Goal: Transaction & Acquisition: Purchase product/service

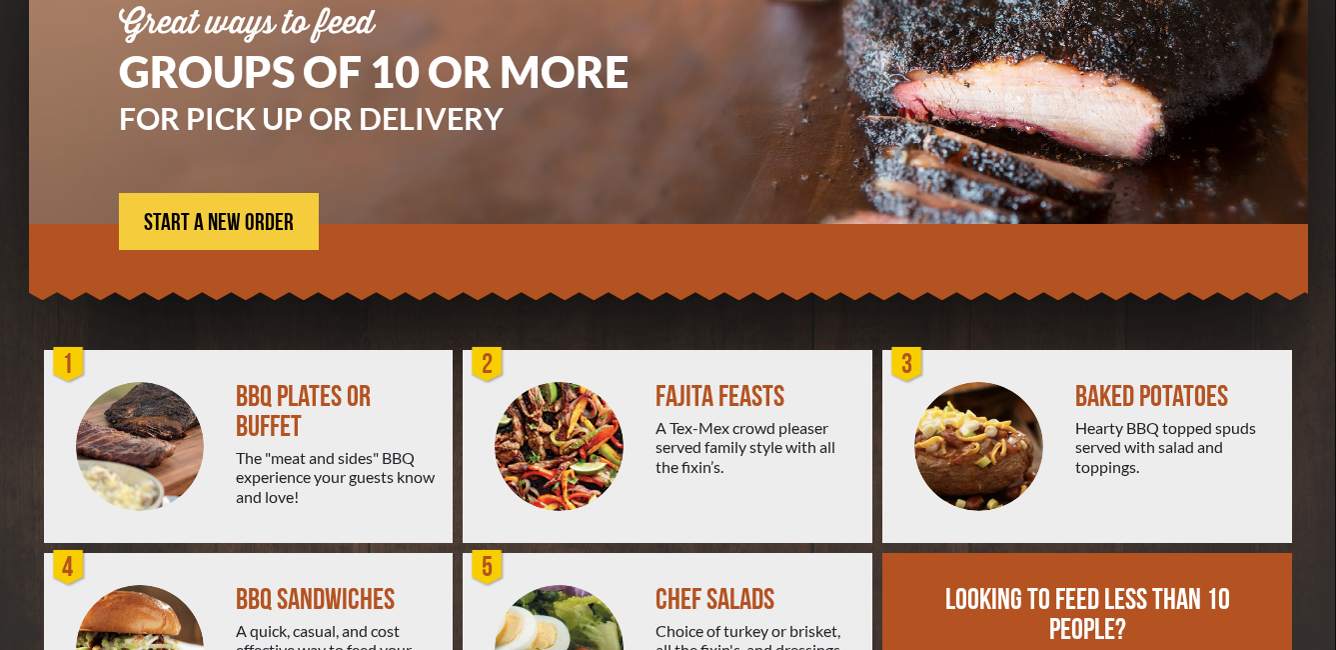
scroll to position [404, 0]
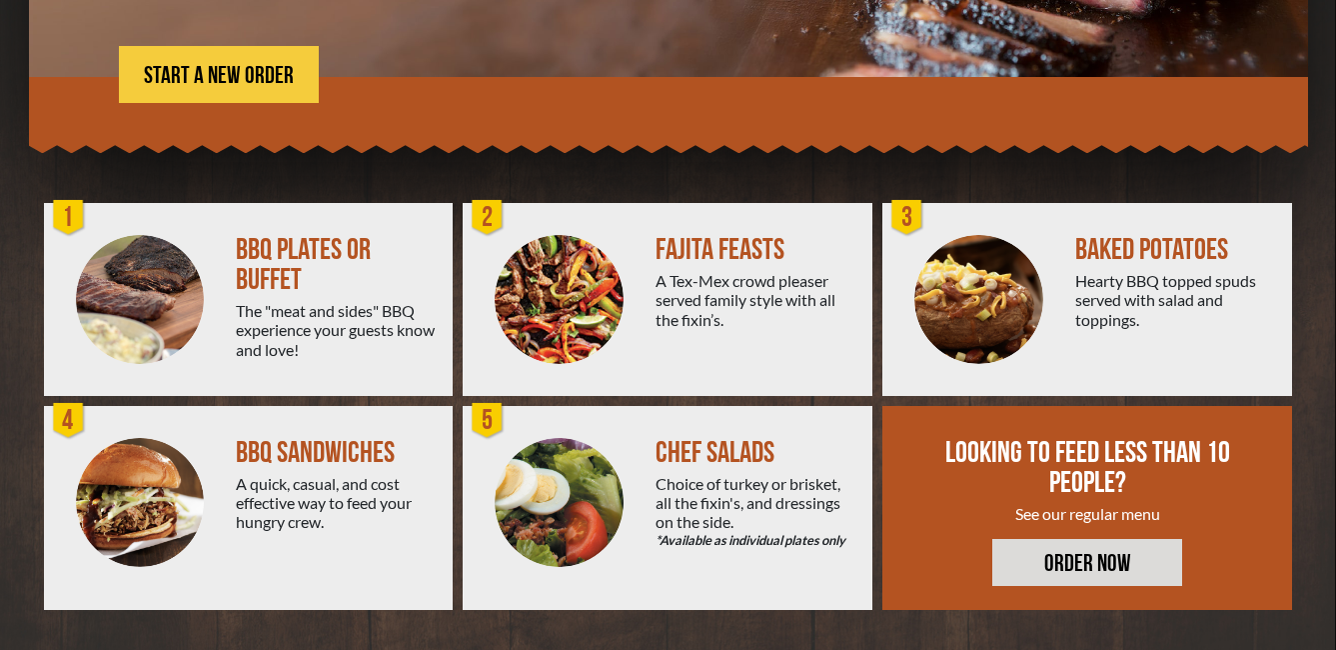
click at [699, 259] on div "FAJITA FEASTS" at bounding box center [756, 250] width 201 height 30
click at [1084, 555] on link "ORDER NOW" at bounding box center [1087, 562] width 190 height 47
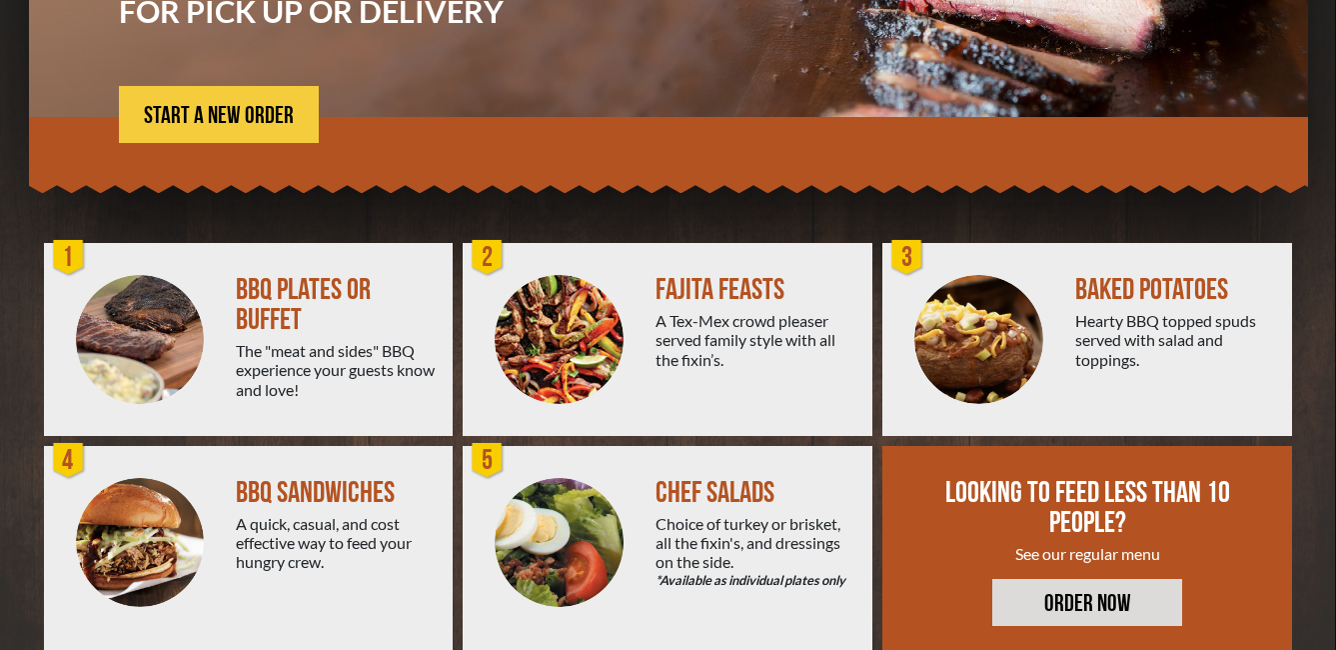
scroll to position [324, 0]
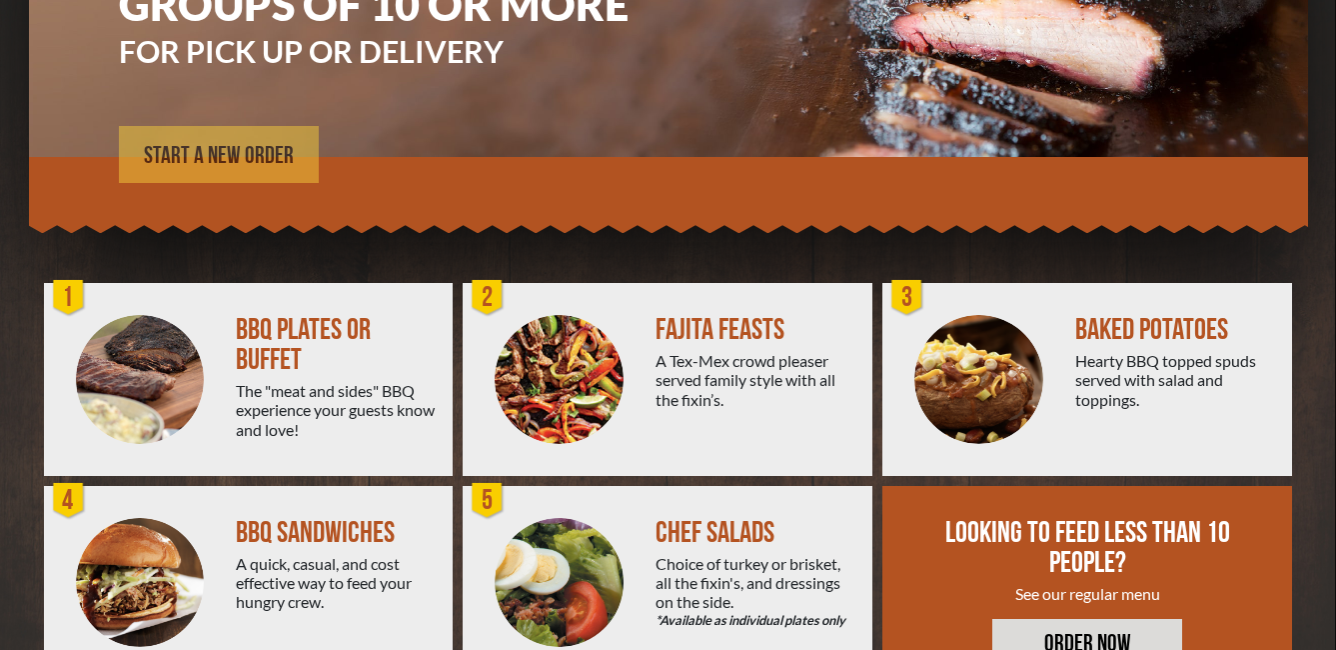
click at [178, 139] on link "START A NEW ORDER" at bounding box center [219, 154] width 200 height 57
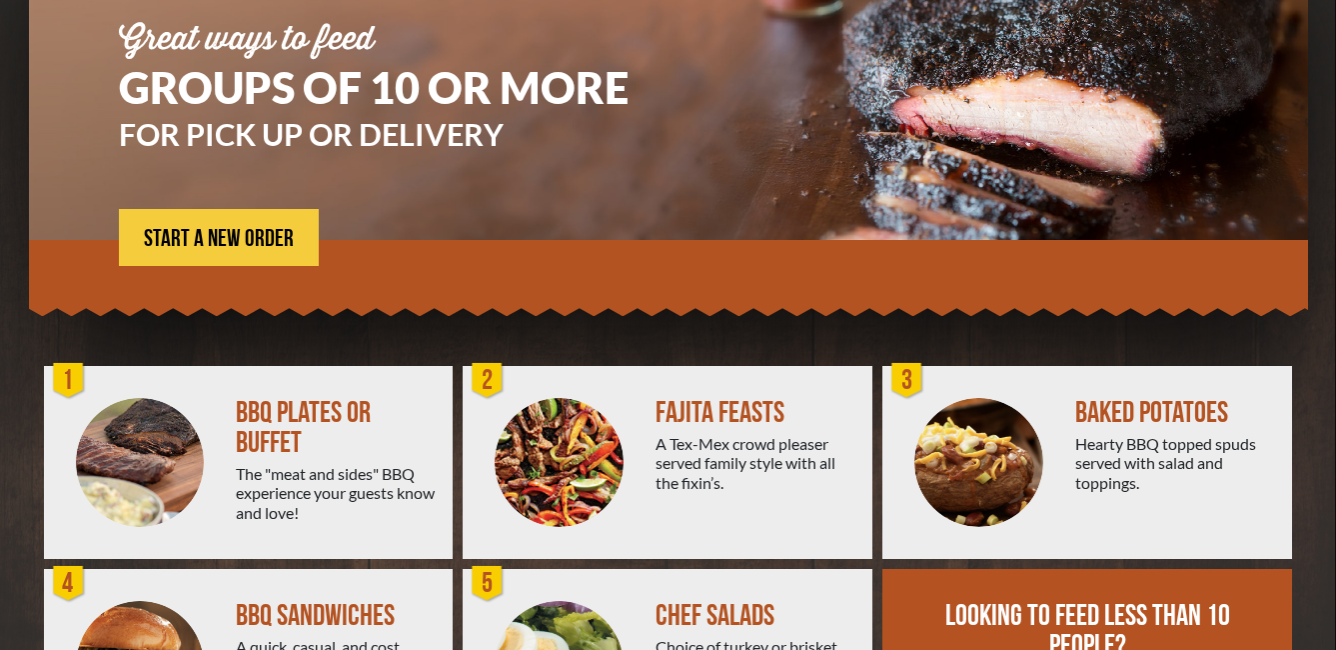
scroll to position [280, 0]
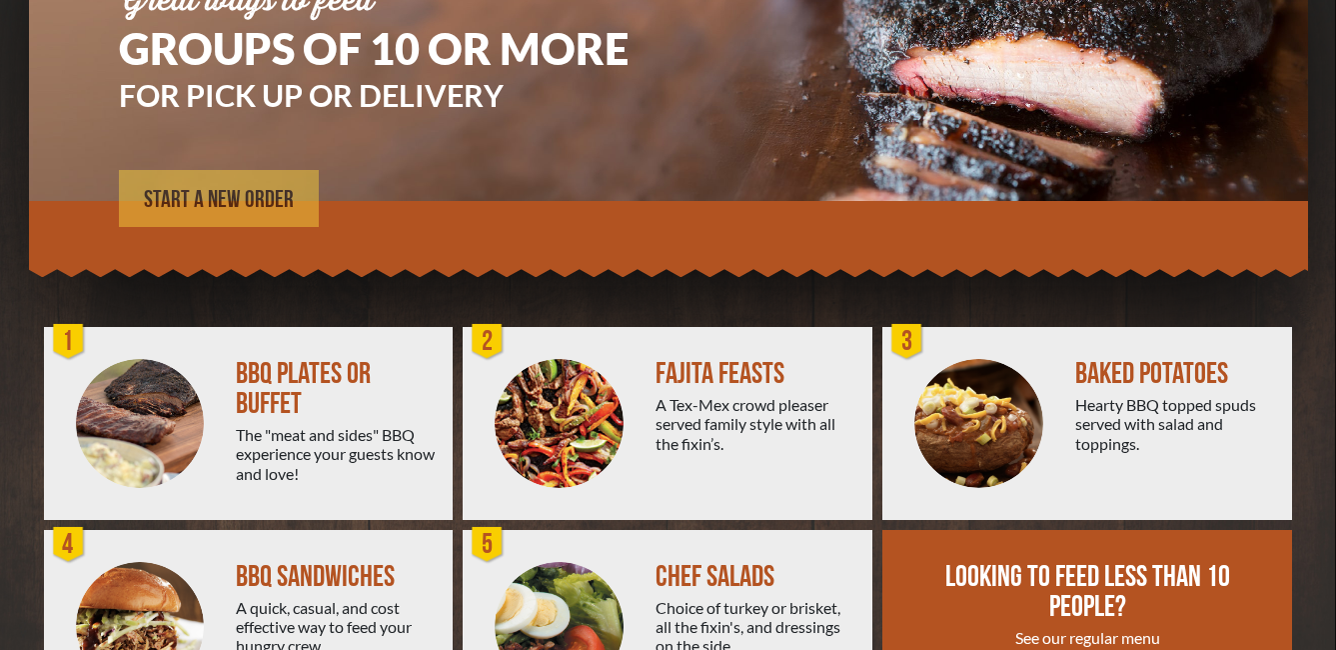
click at [210, 200] on span "START A NEW ORDER" at bounding box center [219, 200] width 150 height 24
click at [213, 176] on link "START A NEW ORDER" at bounding box center [219, 198] width 200 height 57
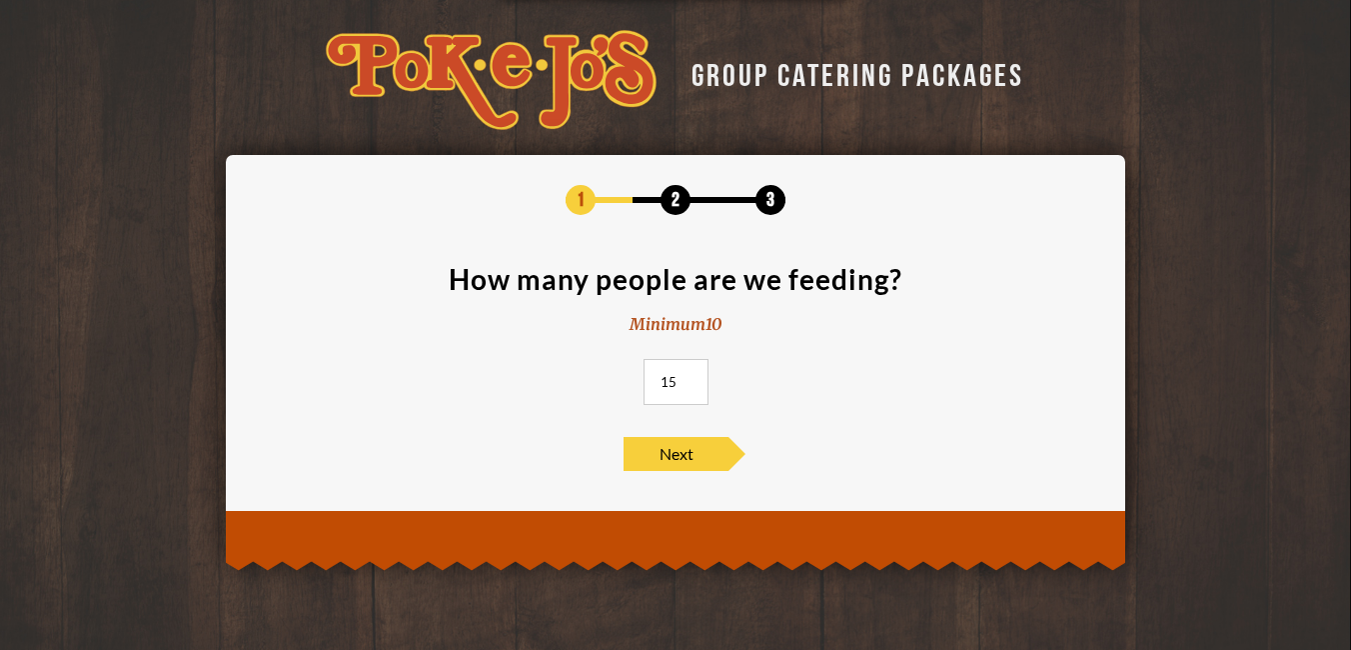
drag, startPoint x: 687, startPoint y: 374, endPoint x: 617, endPoint y: 380, distance: 70.2
click at [644, 380] on input "15" at bounding box center [676, 382] width 65 height 46
click at [692, 386] on input "14" at bounding box center [676, 382] width 65 height 46
click at [692, 386] on input "13" at bounding box center [676, 382] width 65 height 46
type input "12"
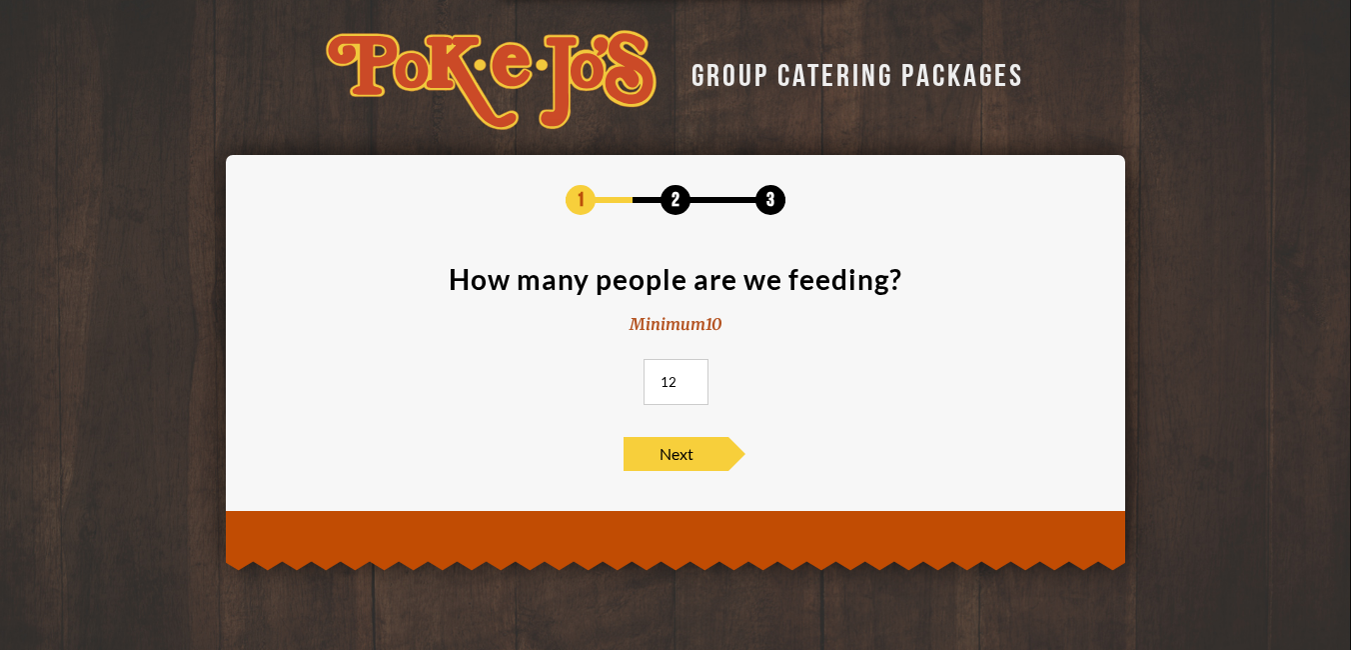
click at [692, 386] on input "12" at bounding box center [676, 382] width 65 height 46
click at [666, 460] on span "Next" at bounding box center [676, 454] width 105 height 34
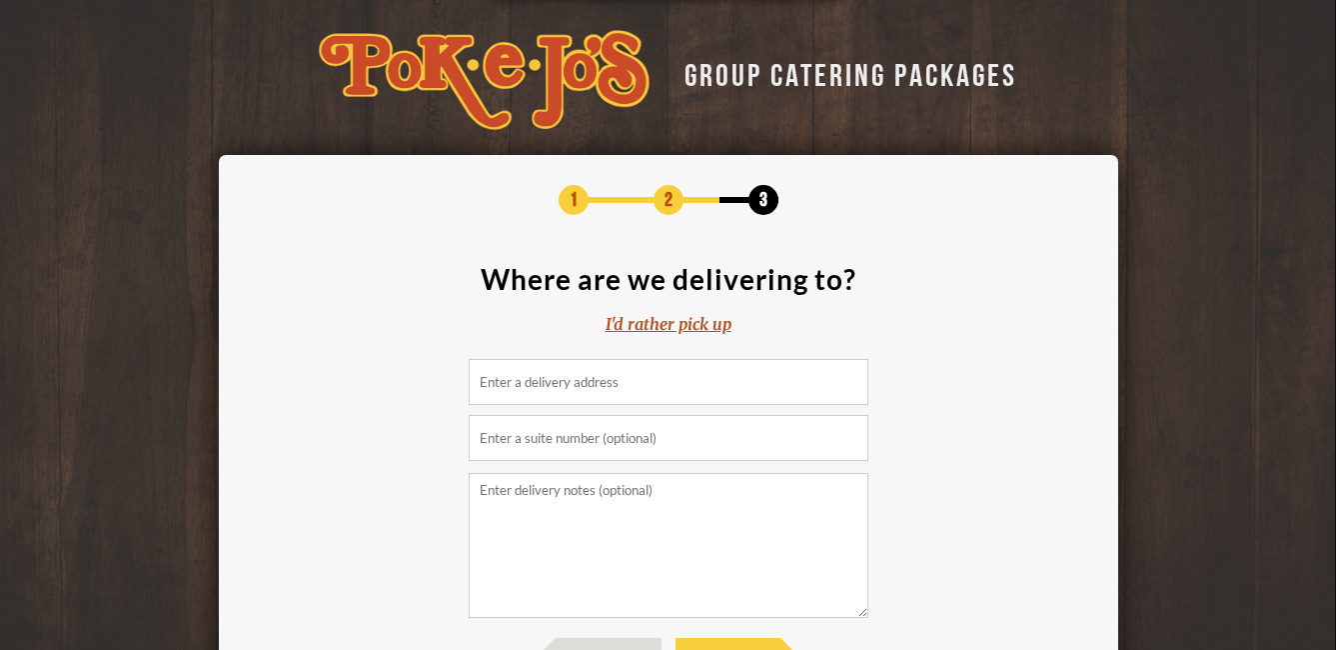
click at [524, 367] on input at bounding box center [669, 382] width 400 height 46
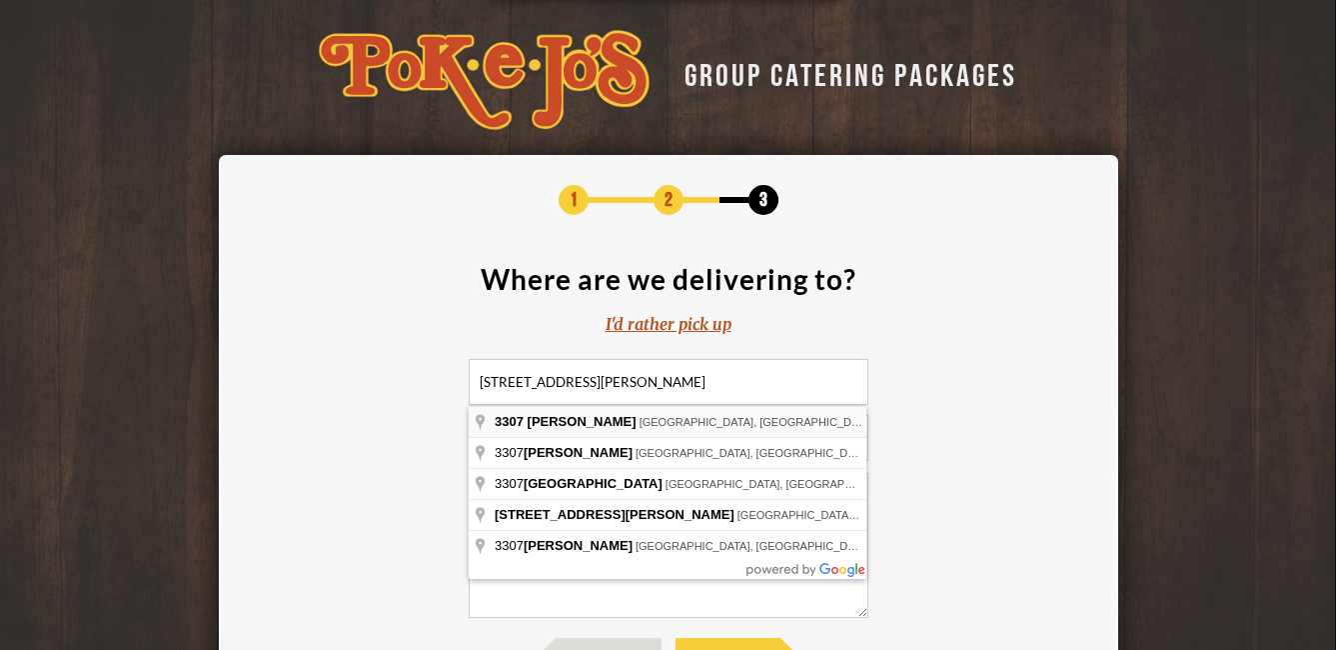
type input "3307 Perry Lane, Austin, TX, USA"
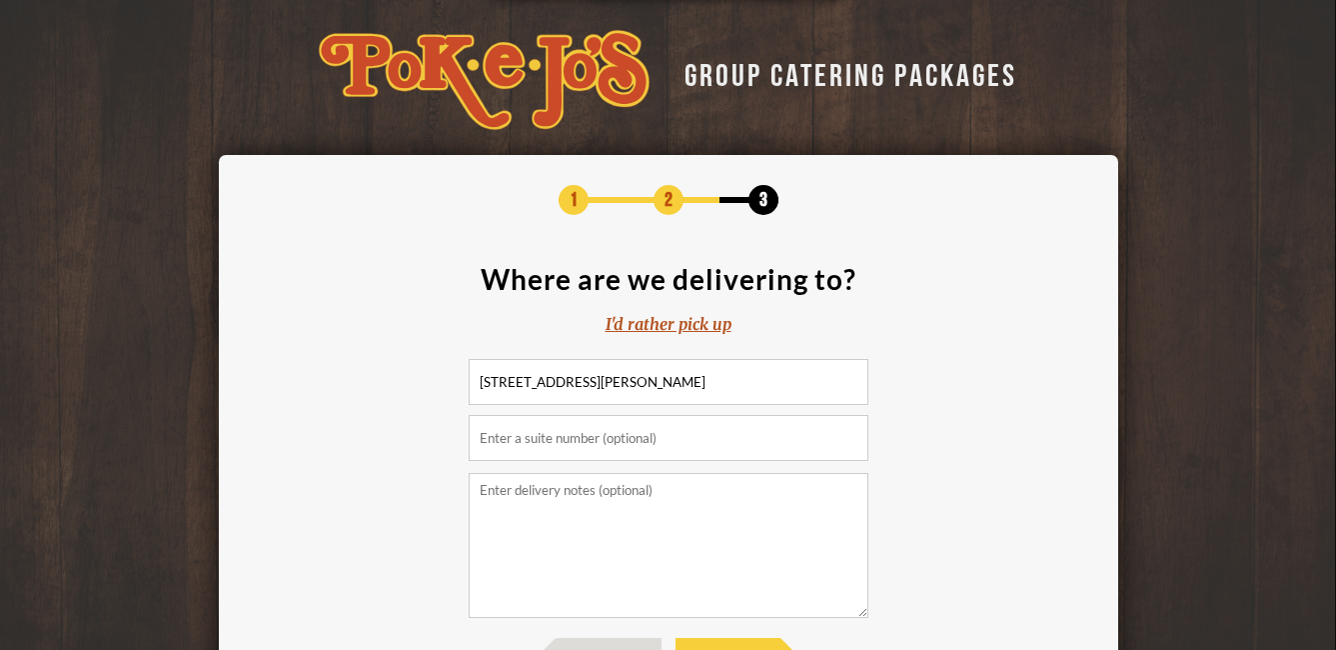
click at [529, 435] on input "text" at bounding box center [669, 438] width 400 height 46
click at [525, 513] on textarea at bounding box center [669, 545] width 400 height 145
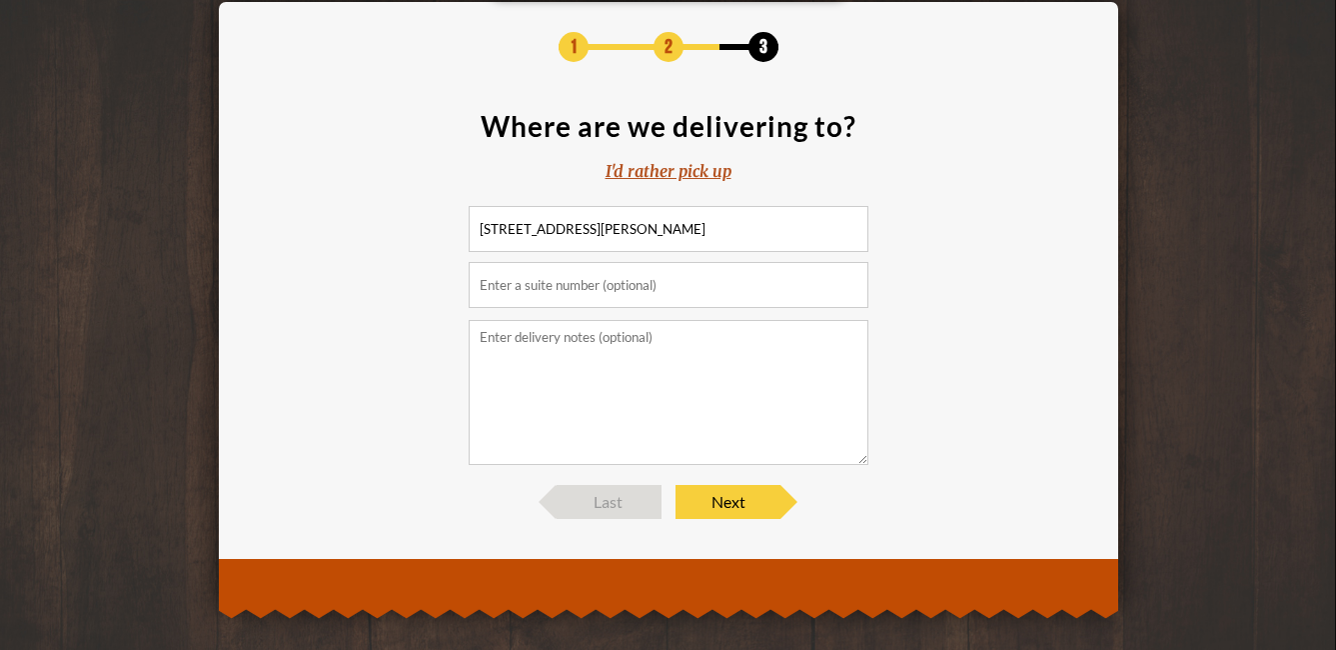
scroll to position [165, 0]
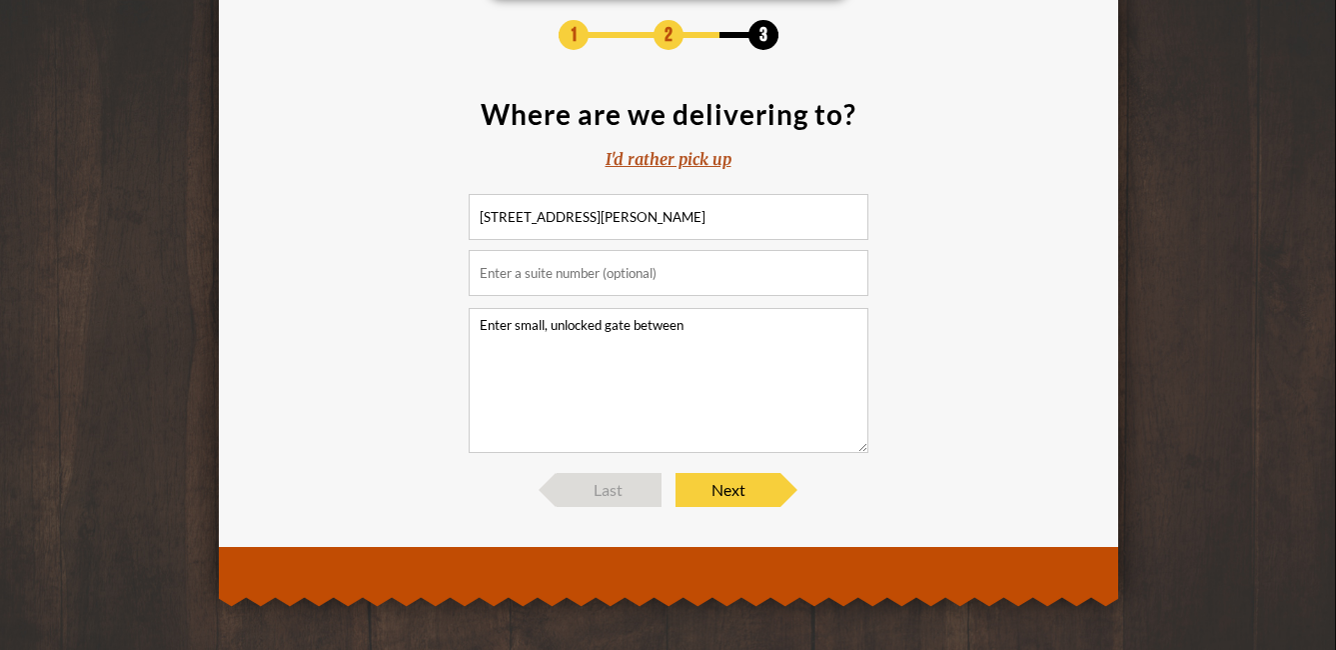
click at [712, 326] on textarea "Enter small, unlocked gate between" at bounding box center [669, 380] width 400 height 145
type textarea "Enter small, unlocked gate between garage and house and bring food to the backy…"
click at [716, 499] on span "Next" at bounding box center [728, 490] width 105 height 34
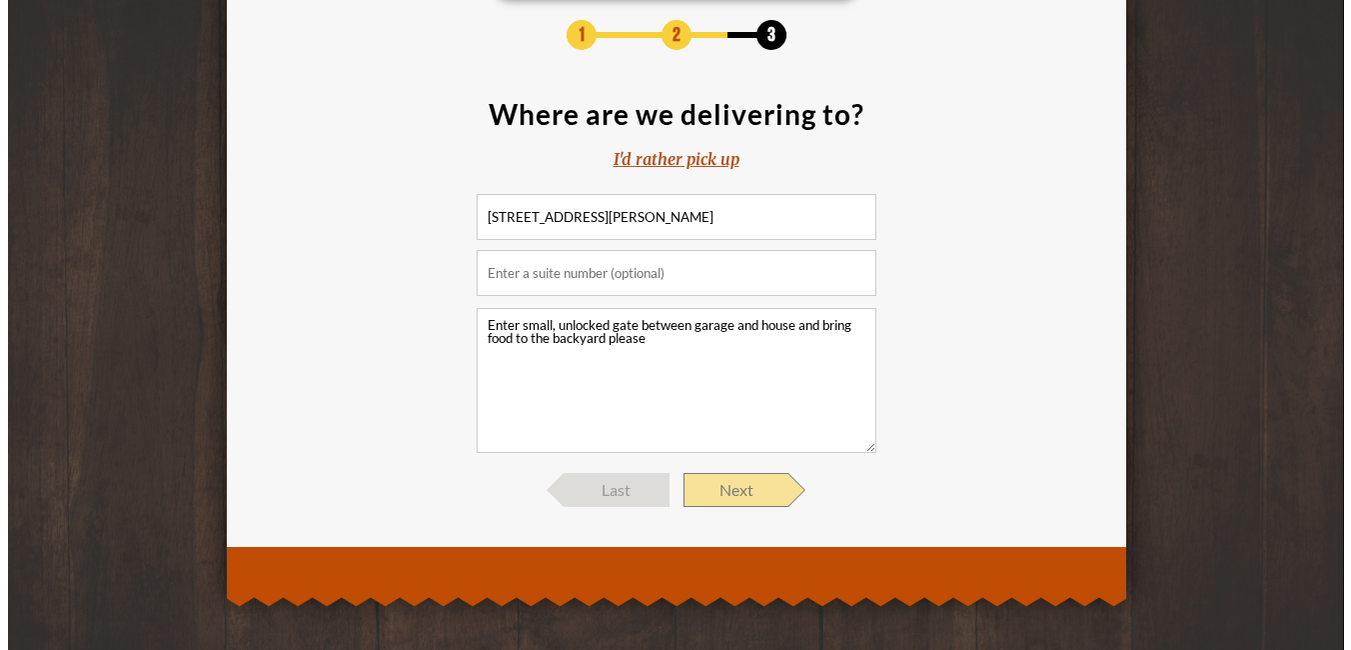
scroll to position [0, 0]
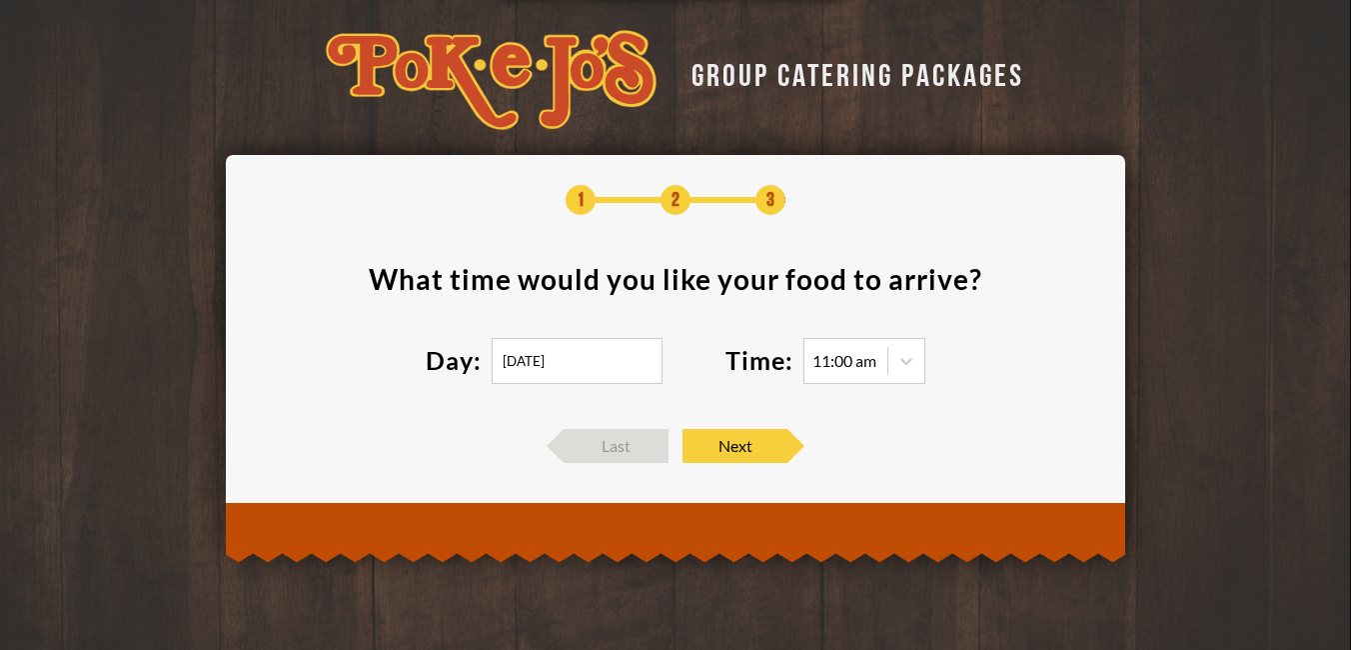
click at [570, 350] on input "08/16/2025" at bounding box center [577, 361] width 171 height 46
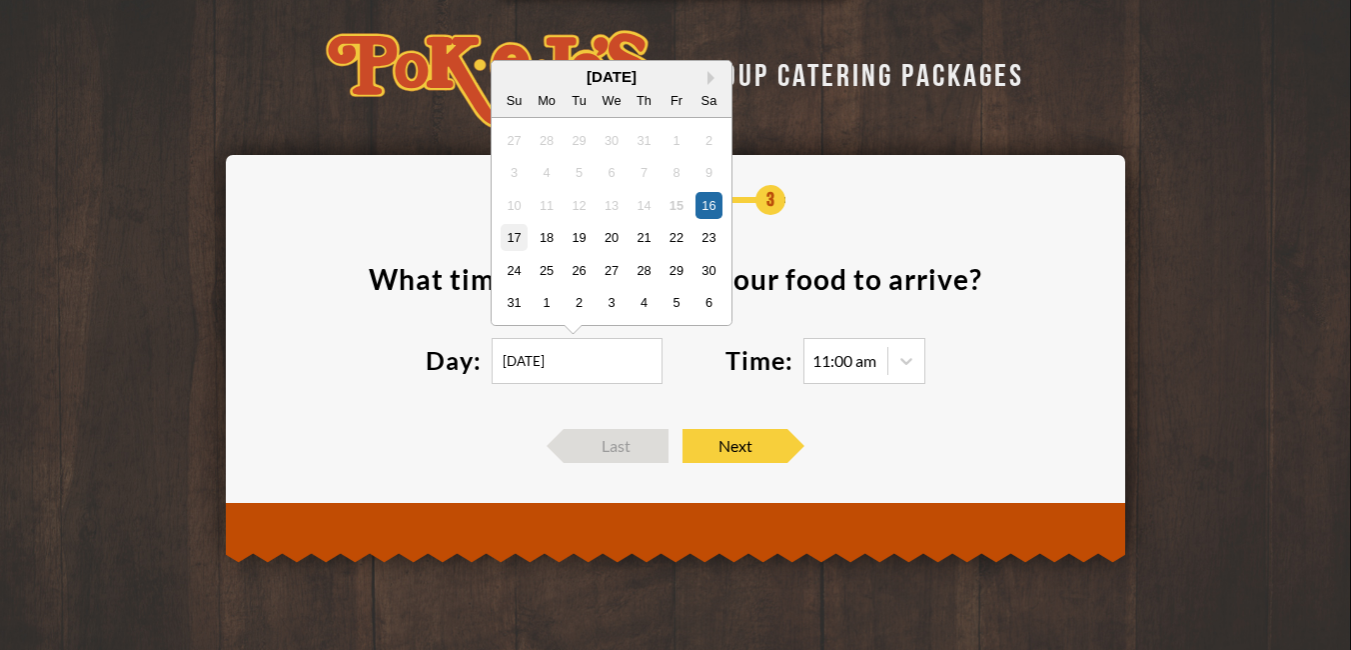
click at [512, 232] on div "17" at bounding box center [514, 237] width 27 height 27
type input "08/17/2025"
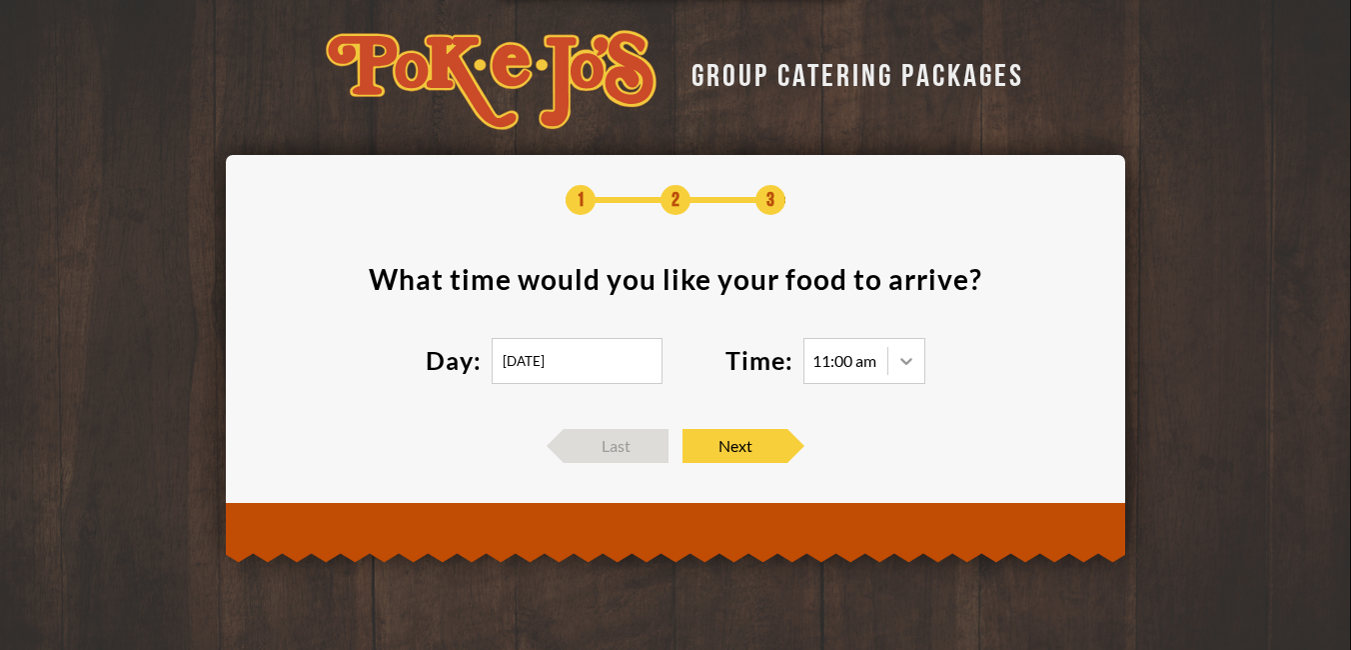
click at [910, 355] on div at bounding box center [906, 361] width 36 height 36
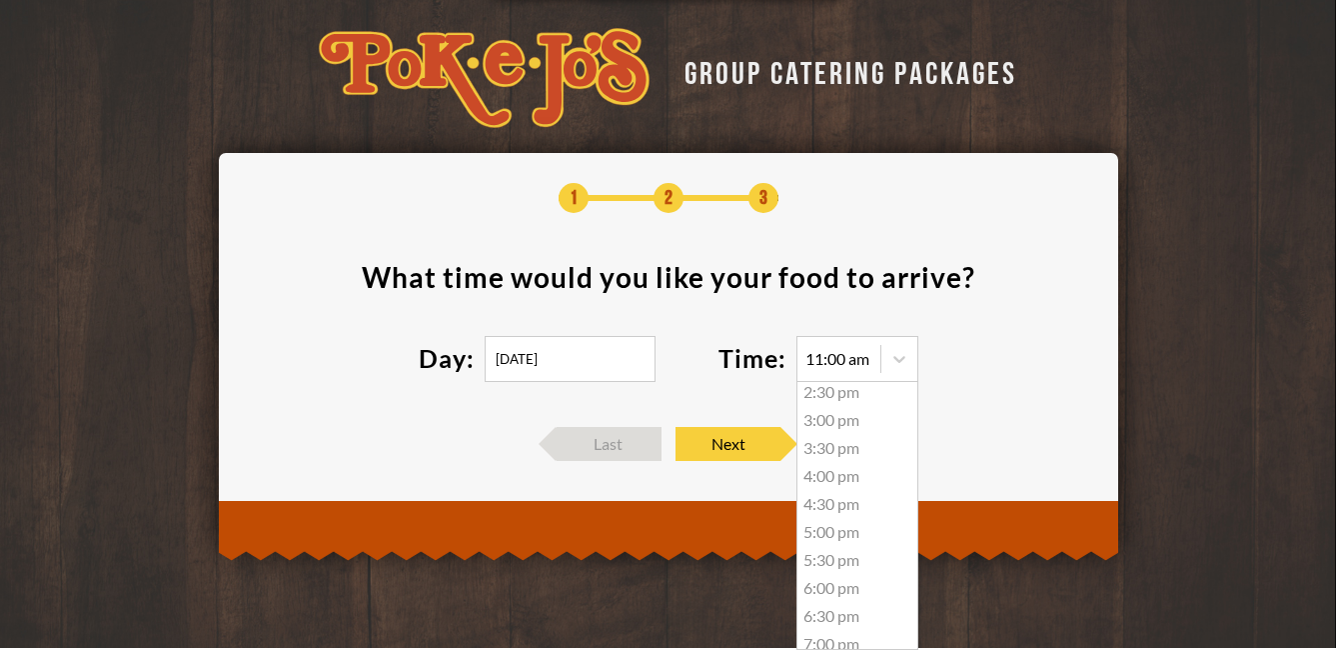
scroll to position [217, 0]
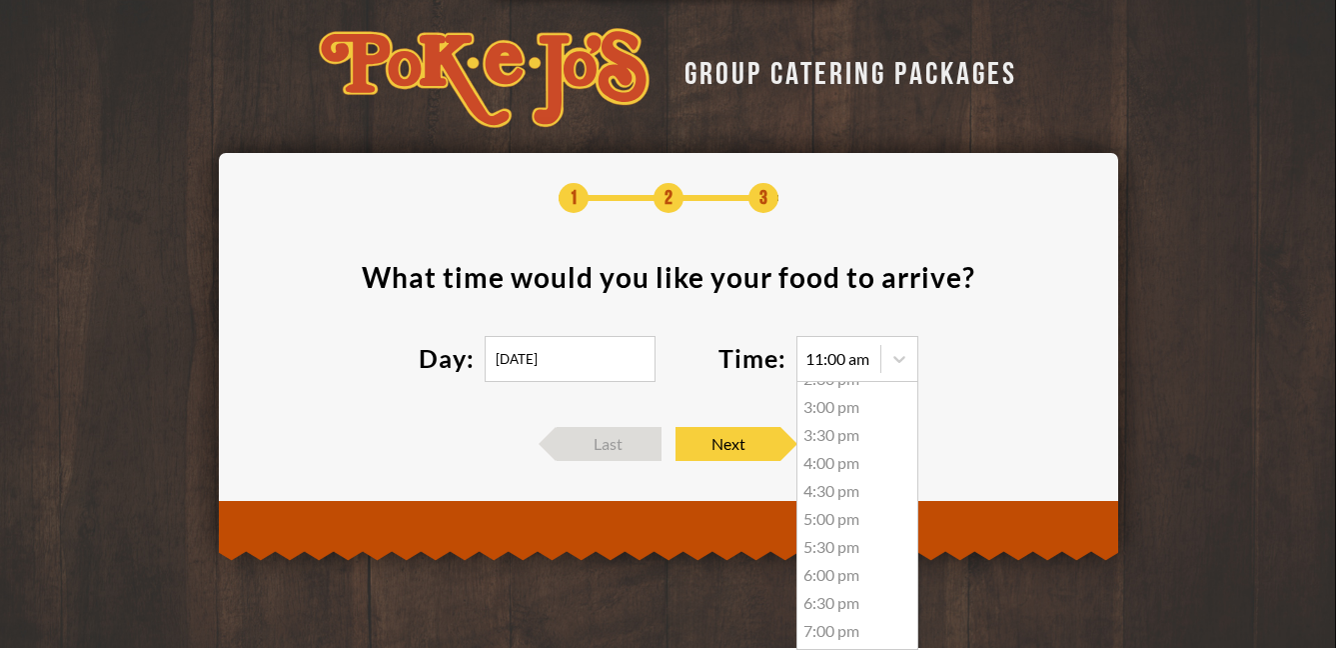
click at [847, 523] on div "5:00 pm" at bounding box center [857, 519] width 120 height 28
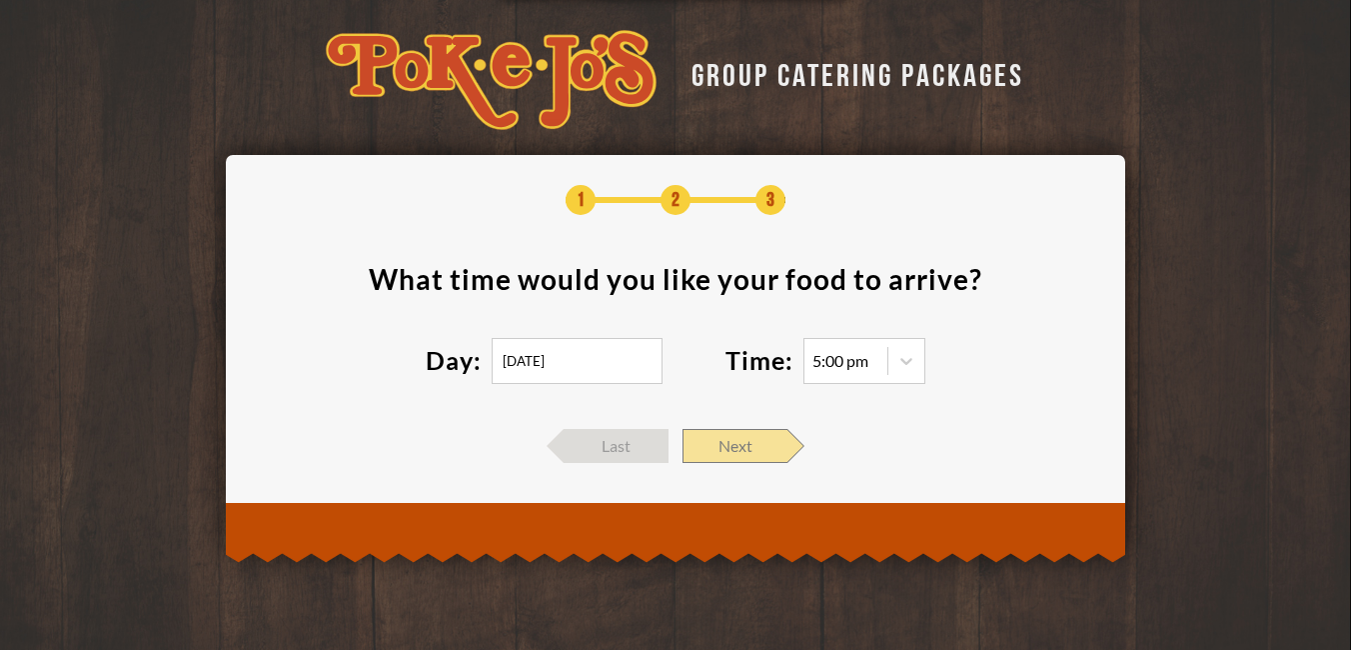
click at [718, 440] on span "Next" at bounding box center [735, 446] width 105 height 34
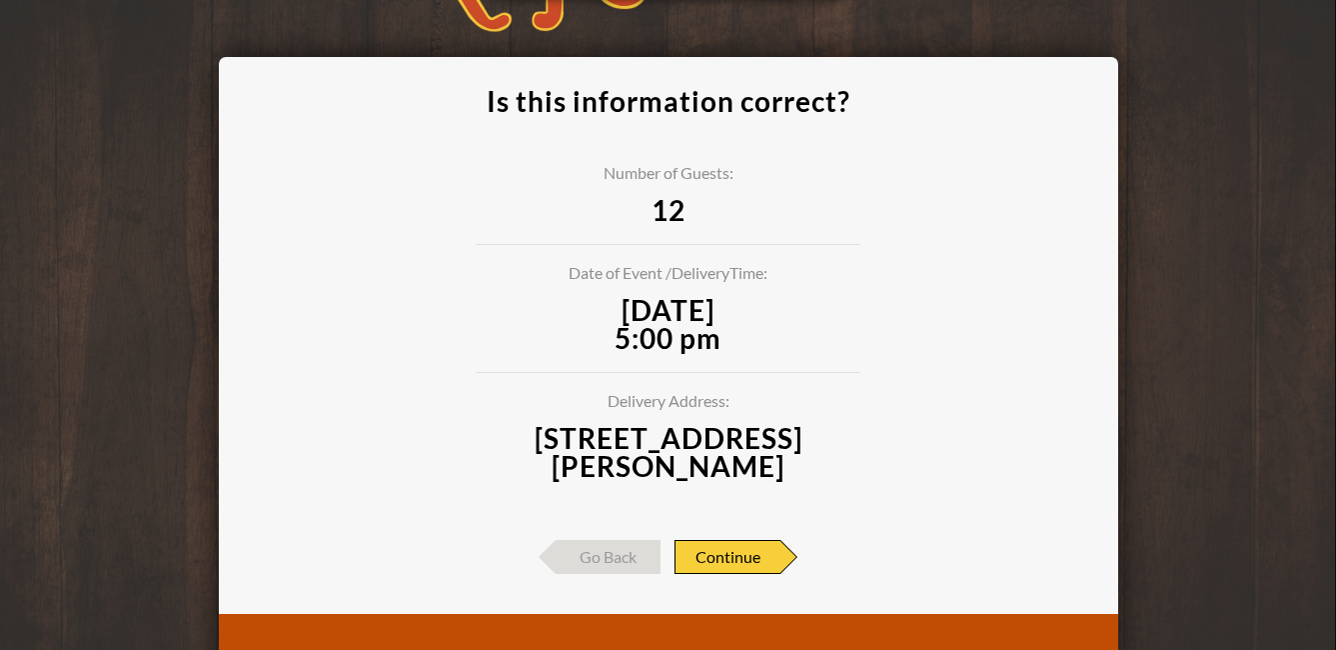
scroll to position [172, 0]
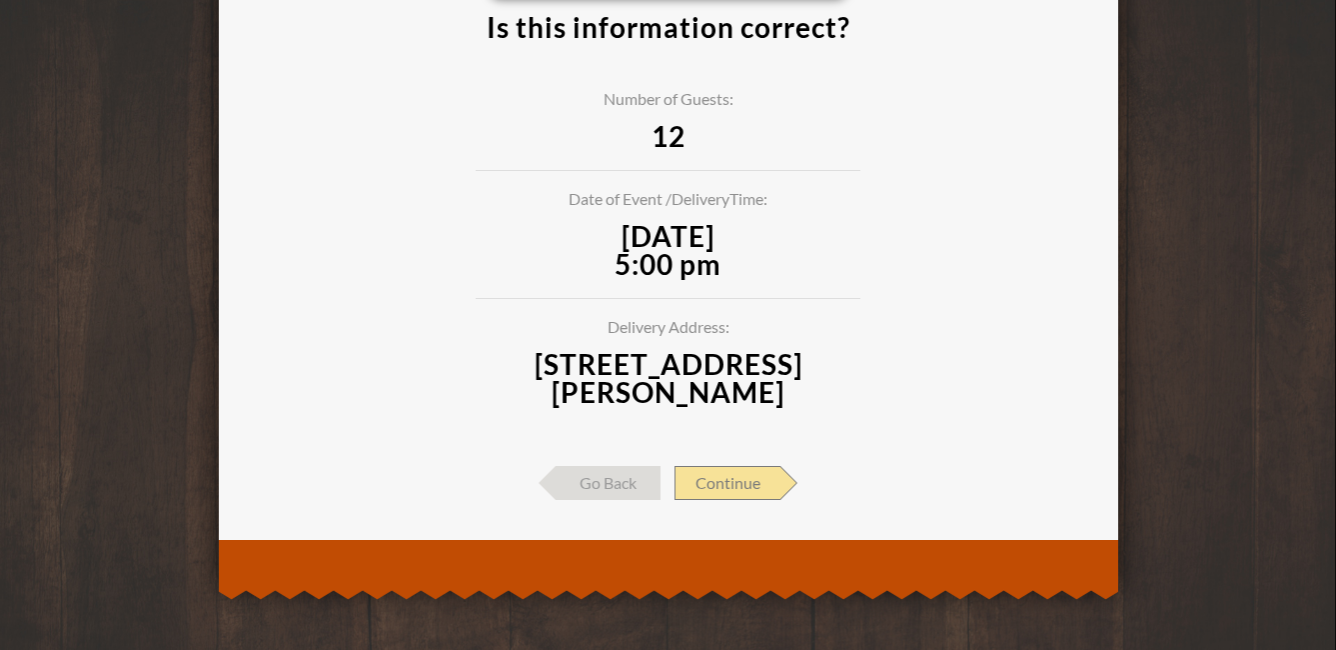
click at [739, 488] on span "Continue" at bounding box center [728, 483] width 106 height 34
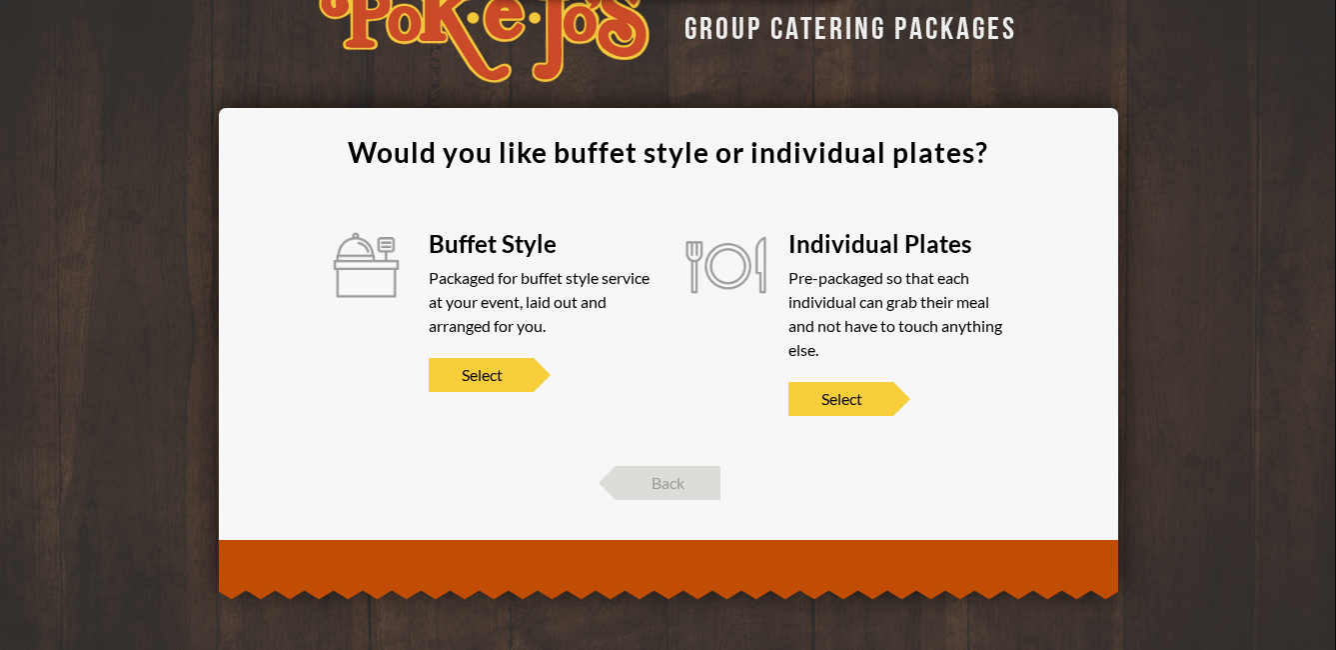
scroll to position [47, 0]
click at [499, 379] on span "Select" at bounding box center [481, 375] width 105 height 34
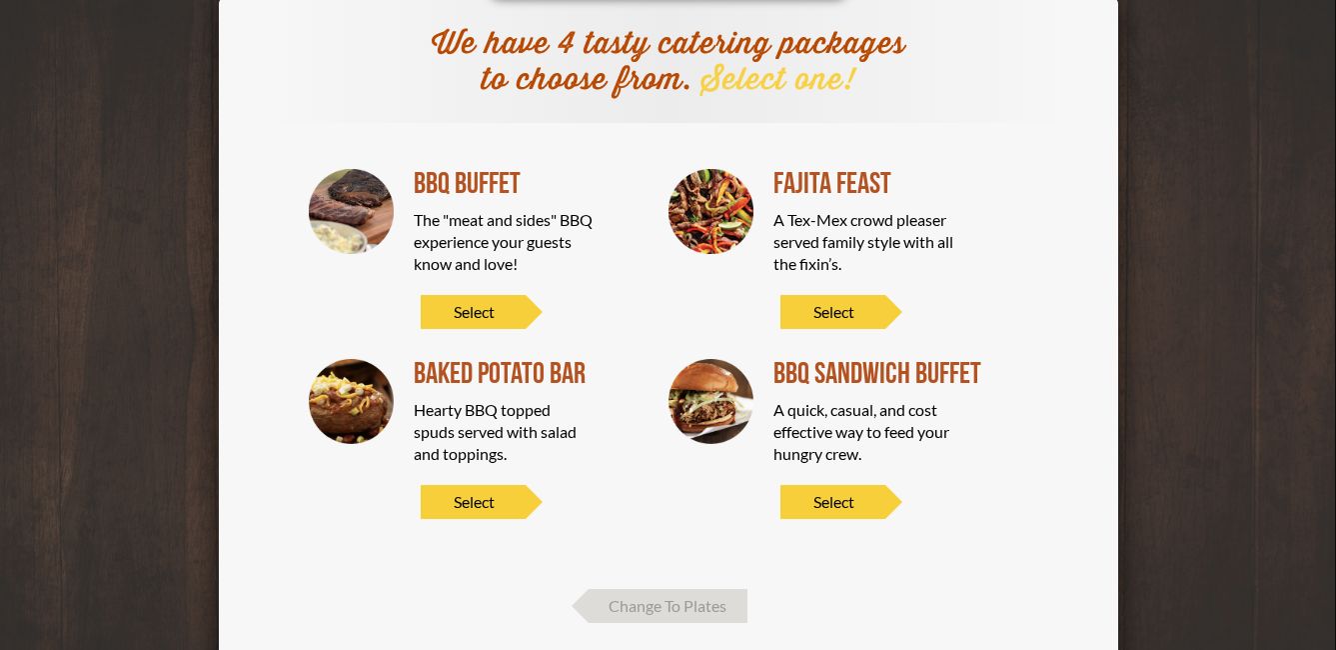
scroll to position [200, 0]
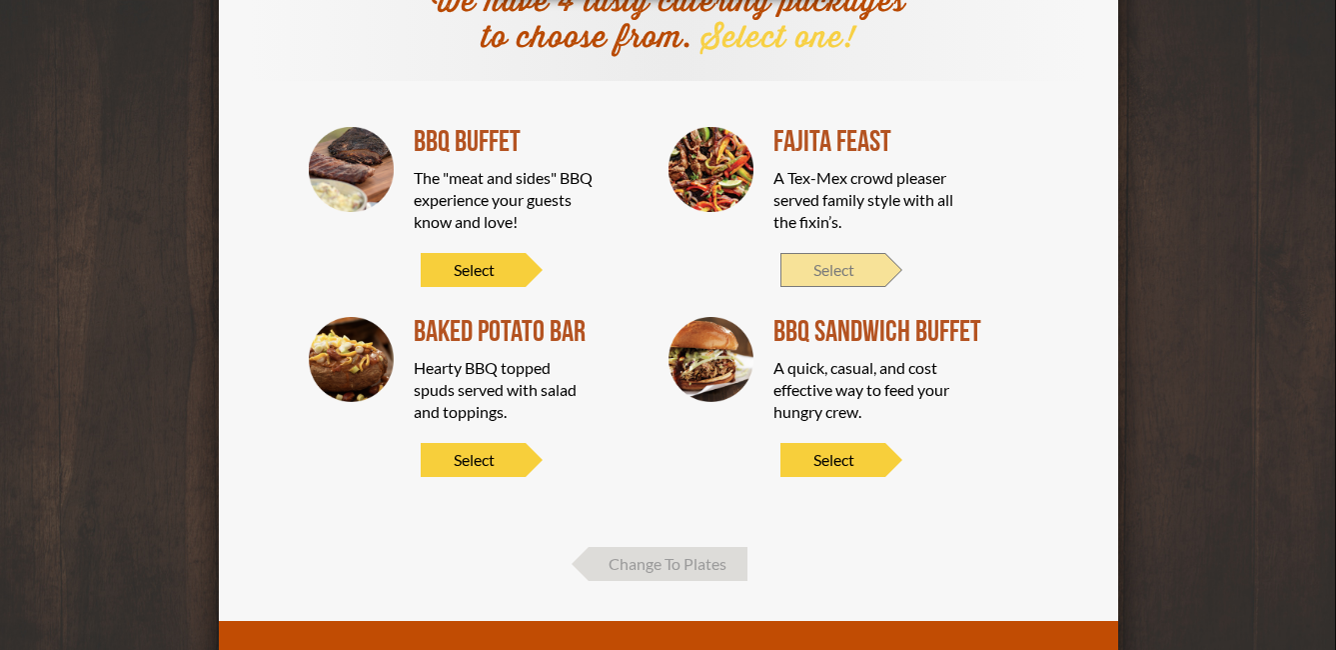
click at [863, 271] on span "Select" at bounding box center [832, 270] width 105 height 34
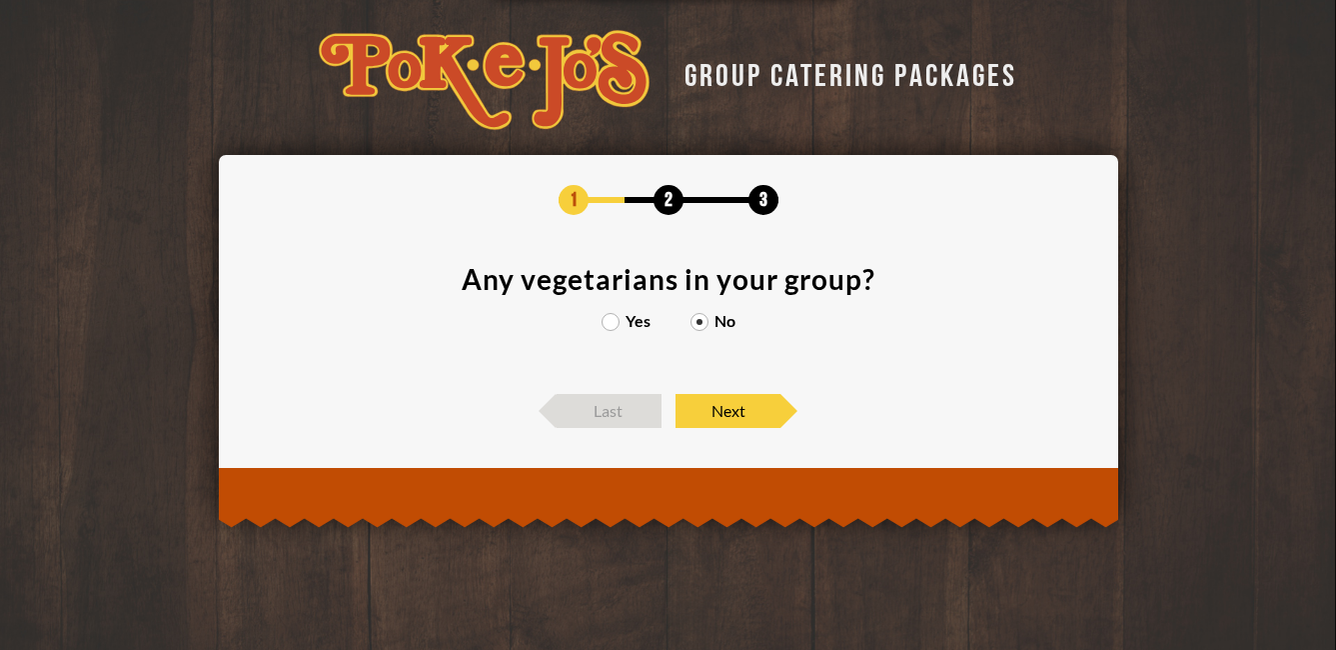
scroll to position [0, 0]
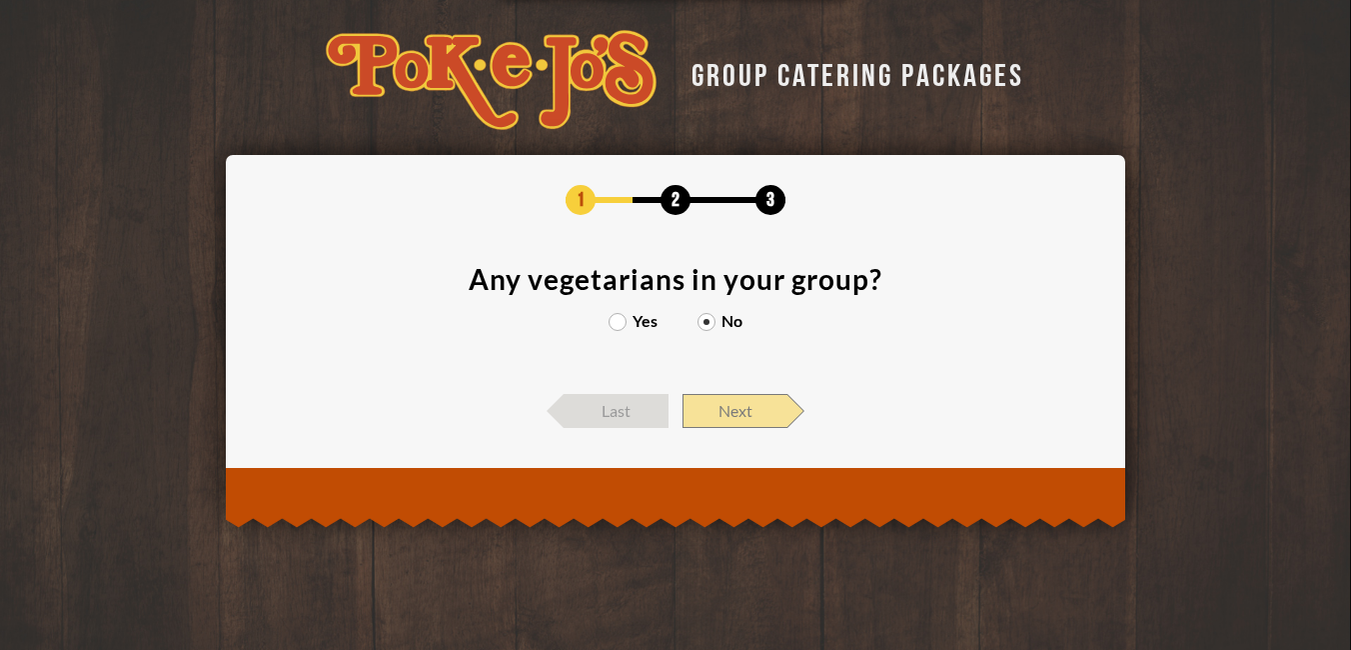
click at [715, 401] on span "Next" at bounding box center [735, 411] width 105 height 34
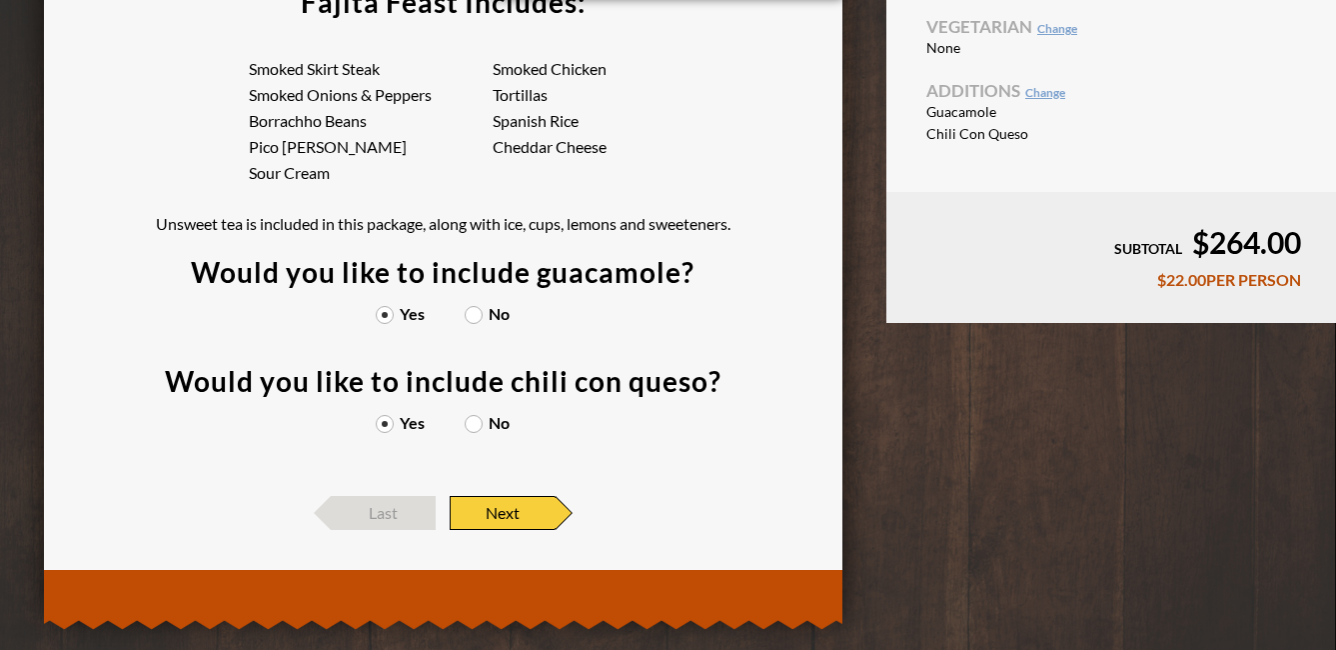
scroll to position [307, 0]
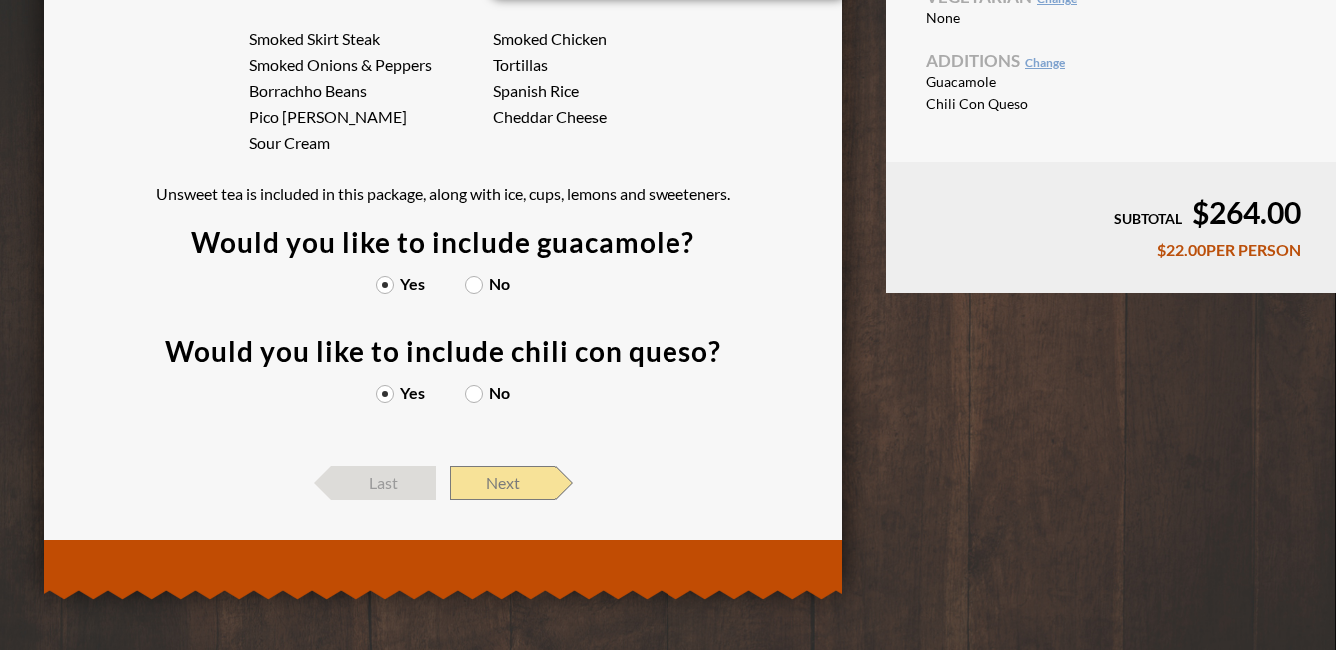
click at [525, 480] on span "Next" at bounding box center [502, 483] width 105 height 34
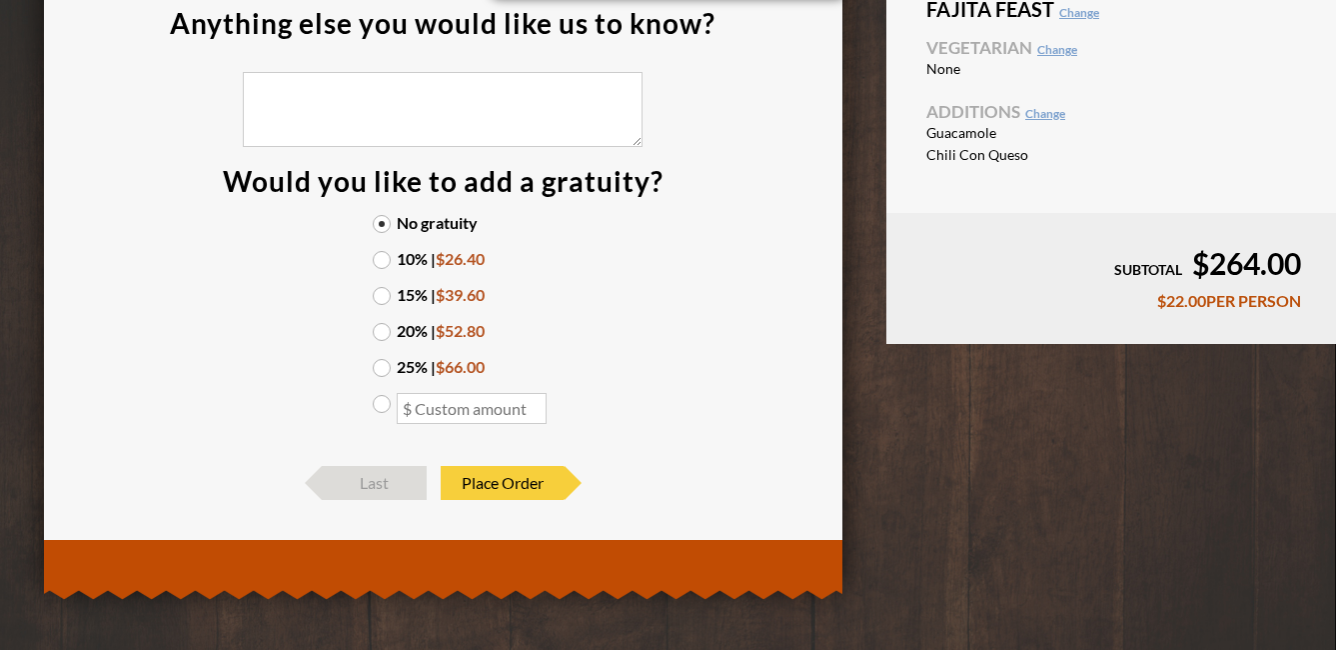
click at [383, 297] on label "15% | $39.60" at bounding box center [443, 295] width 140 height 16
click at [0, 0] on input "15% | $39.60" at bounding box center [0, 0] width 0 height 0
click at [291, 390] on section "Anything else you would like us to know? Would you like to add a gratuity? No g…" at bounding box center [442, 227] width 737 height 437
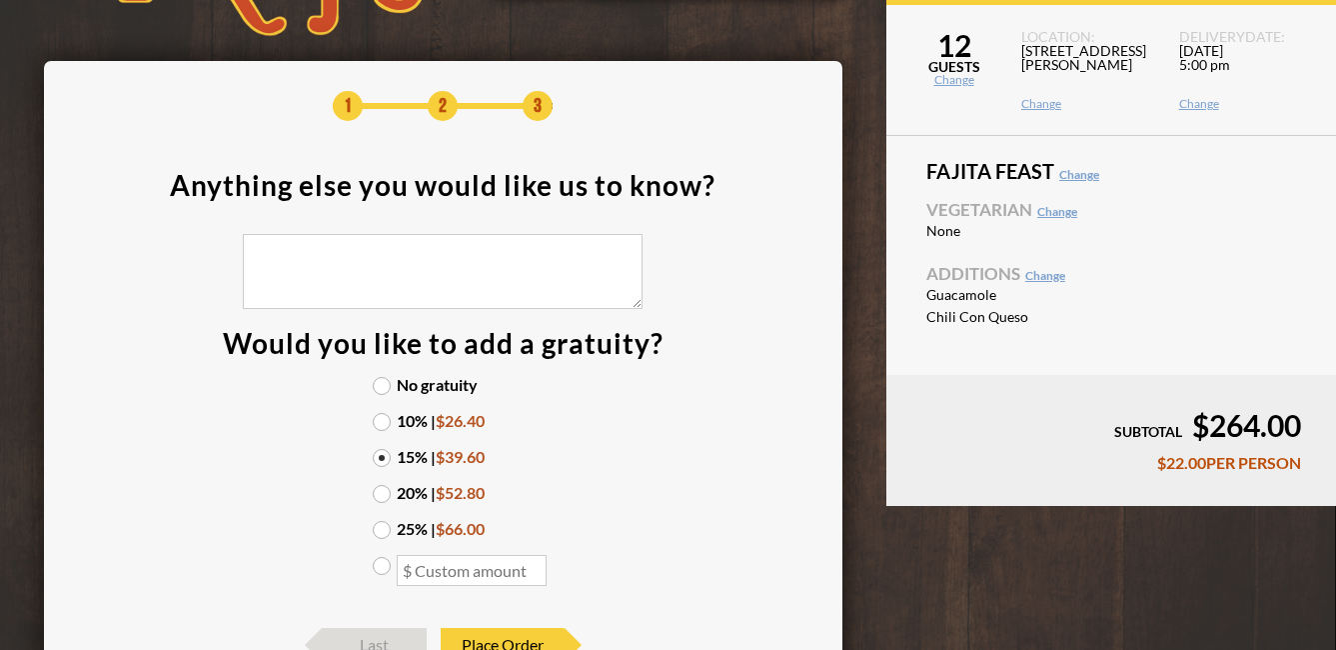
scroll to position [97, 0]
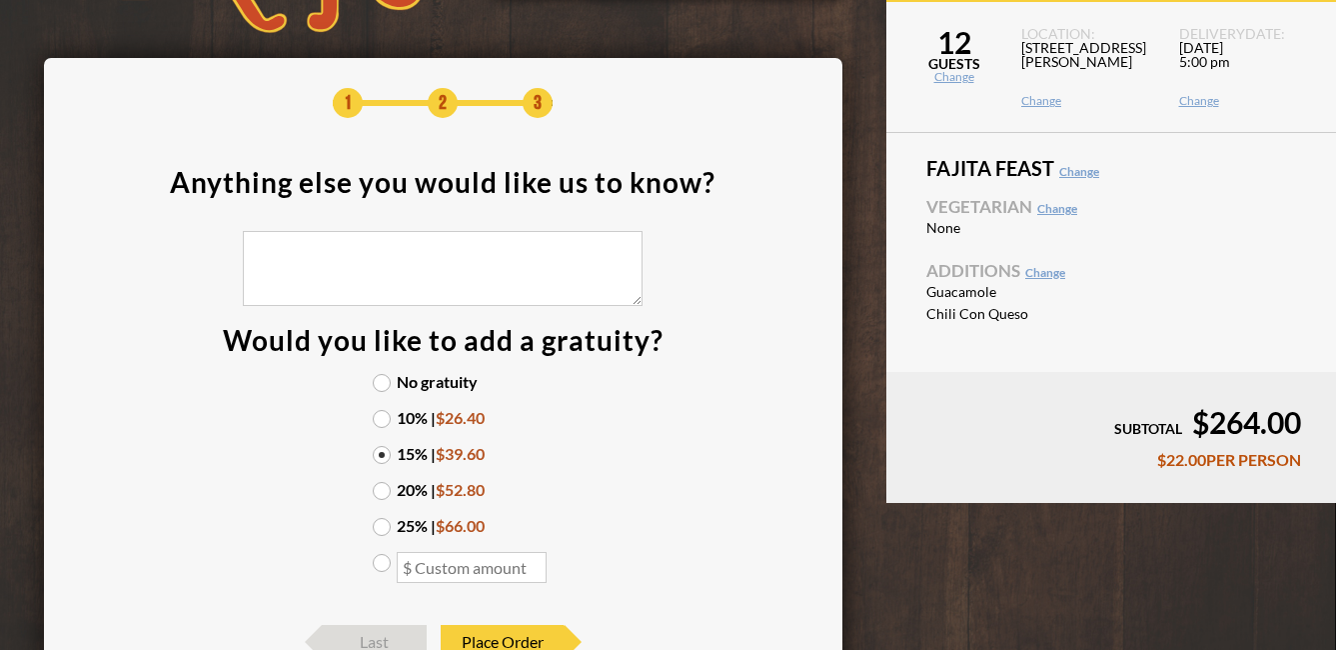
click at [528, 256] on textarea at bounding box center [443, 268] width 400 height 75
type textarea "A"
click at [367, 640] on span "Last" at bounding box center [374, 642] width 105 height 34
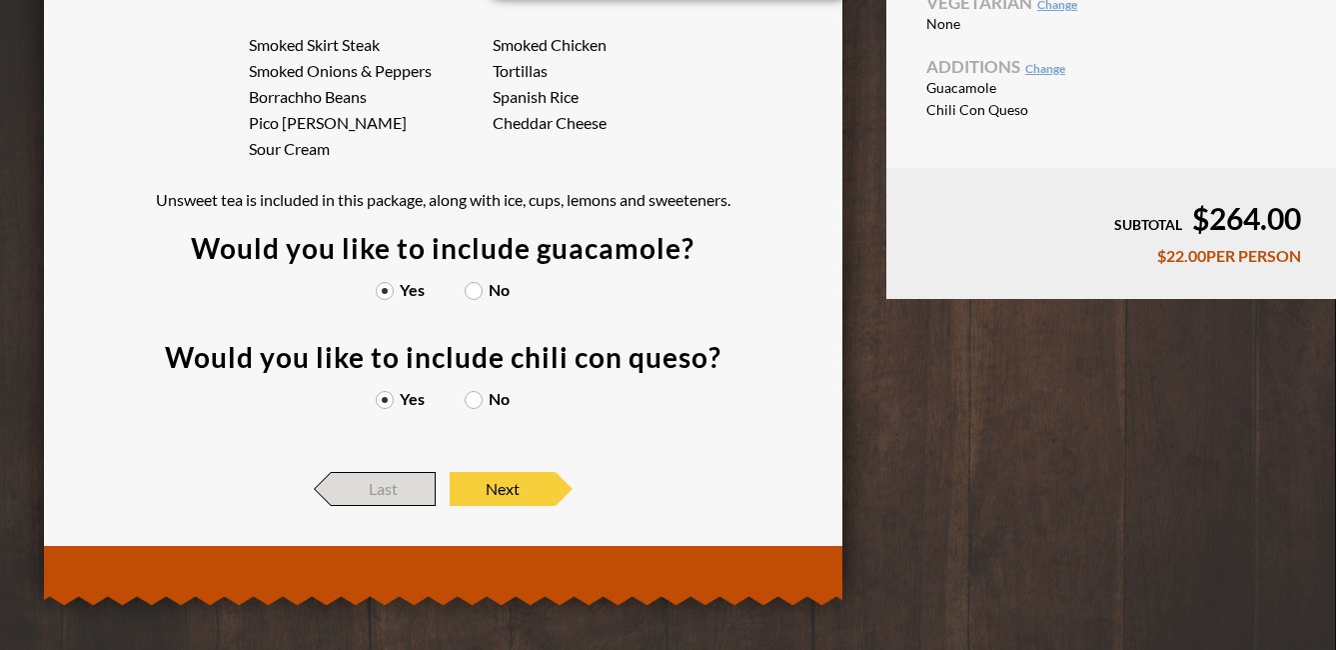
scroll to position [307, 0]
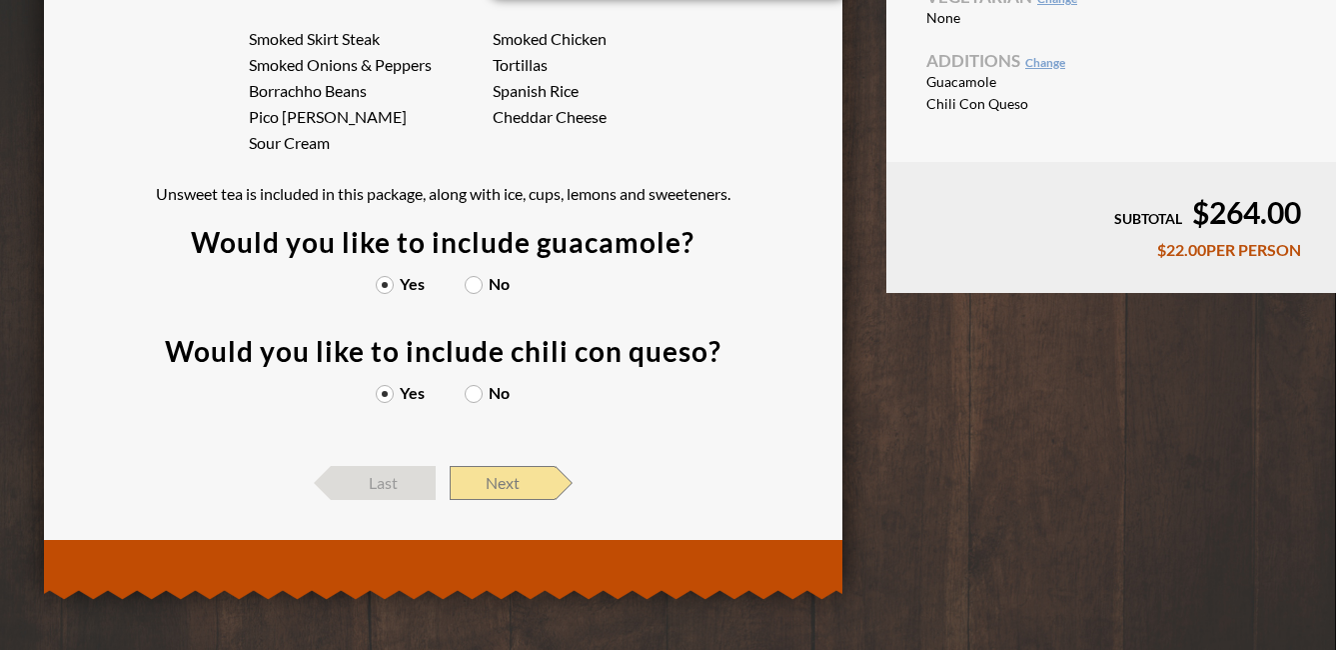
click at [508, 481] on span "Next" at bounding box center [502, 483] width 105 height 34
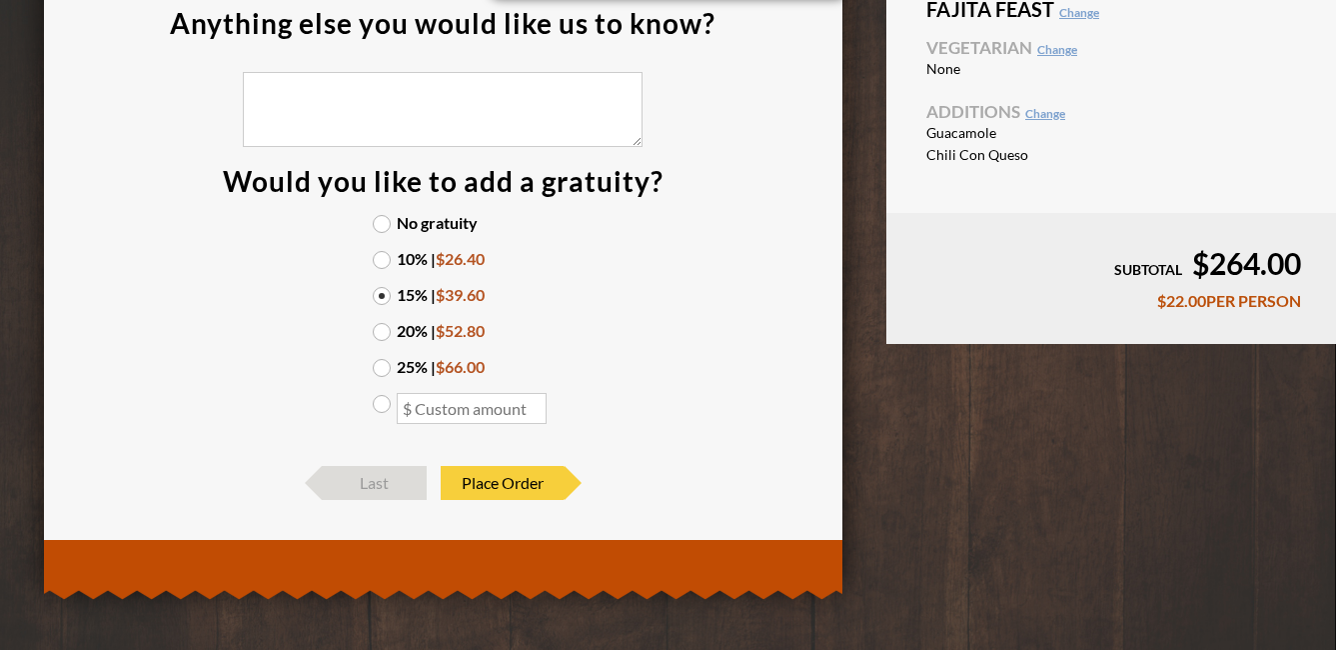
click at [339, 104] on textarea at bounding box center [443, 109] width 400 height 75
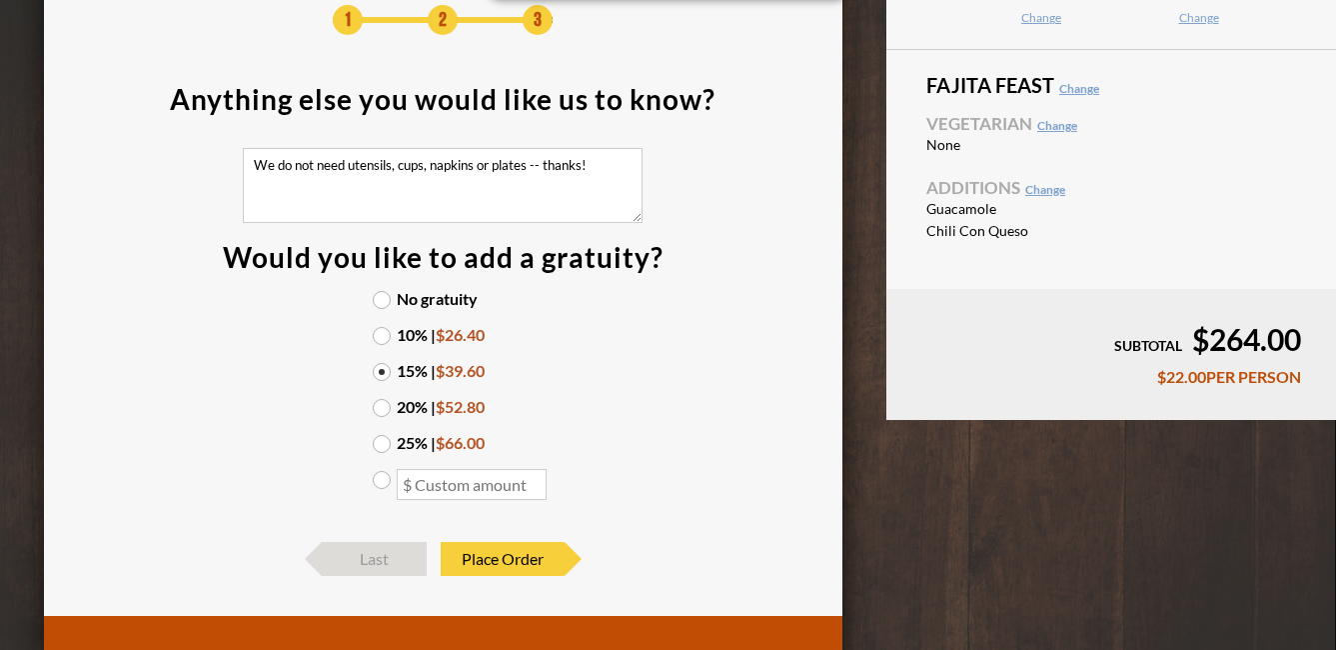
scroll to position [213, 0]
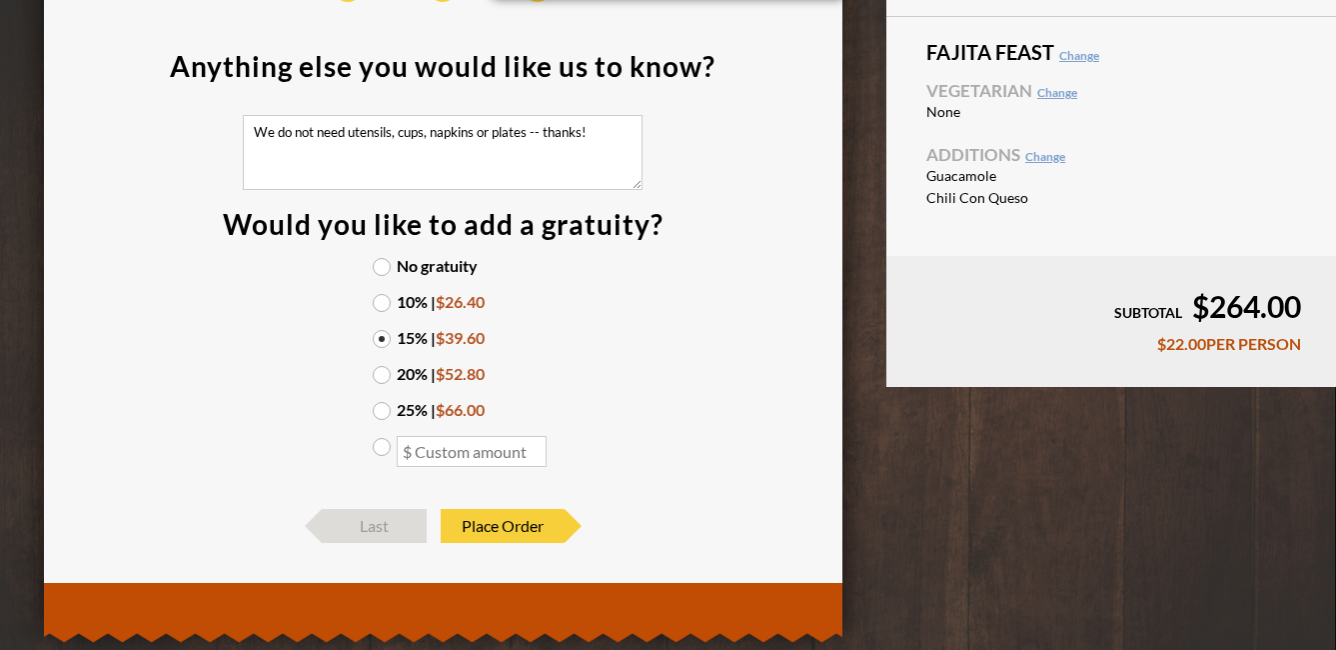
type textarea "We do not need utensils, cups, napkins or plates -- thanks!"
click at [1079, 56] on link "Change" at bounding box center [1079, 55] width 40 height 15
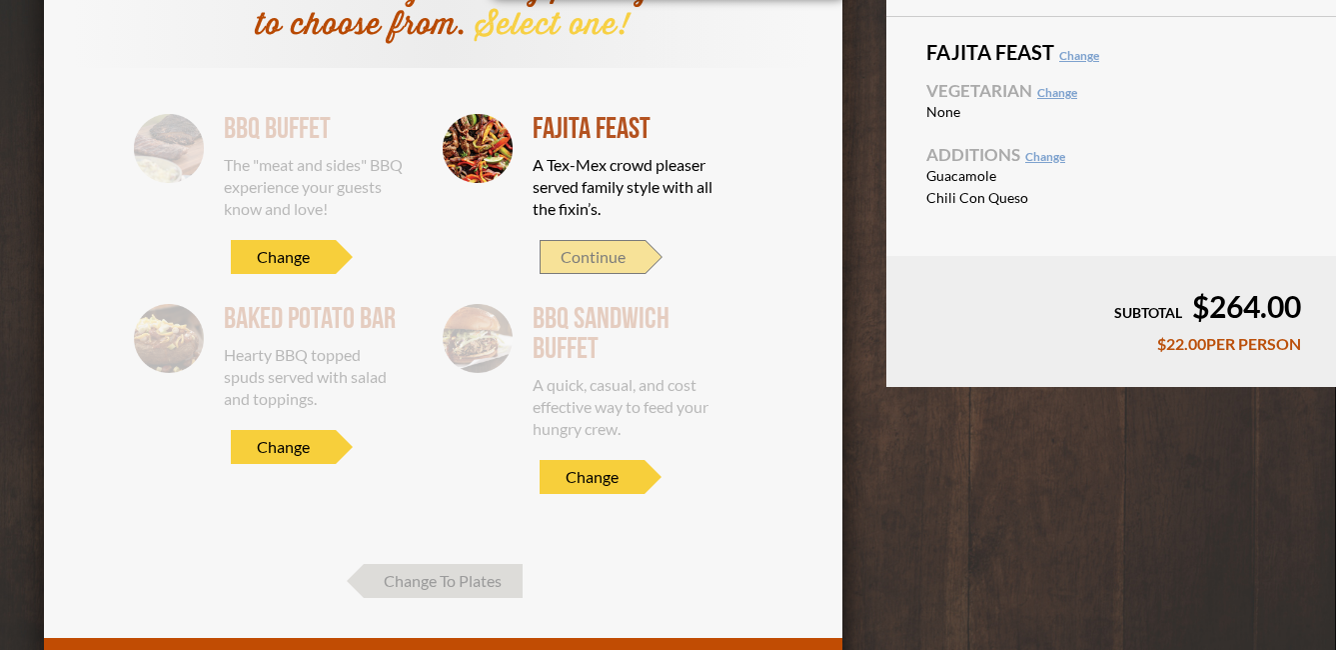
click at [582, 260] on span "Continue" at bounding box center [593, 257] width 106 height 34
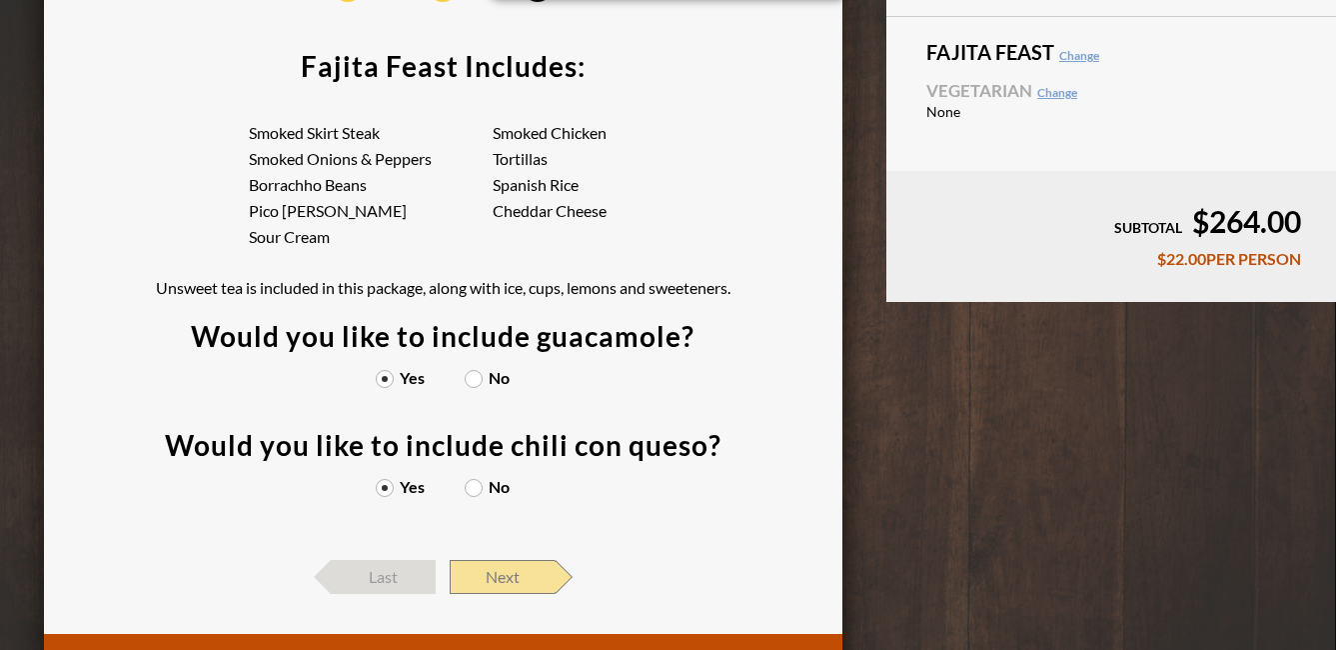
click at [515, 579] on span "Next" at bounding box center [502, 577] width 105 height 34
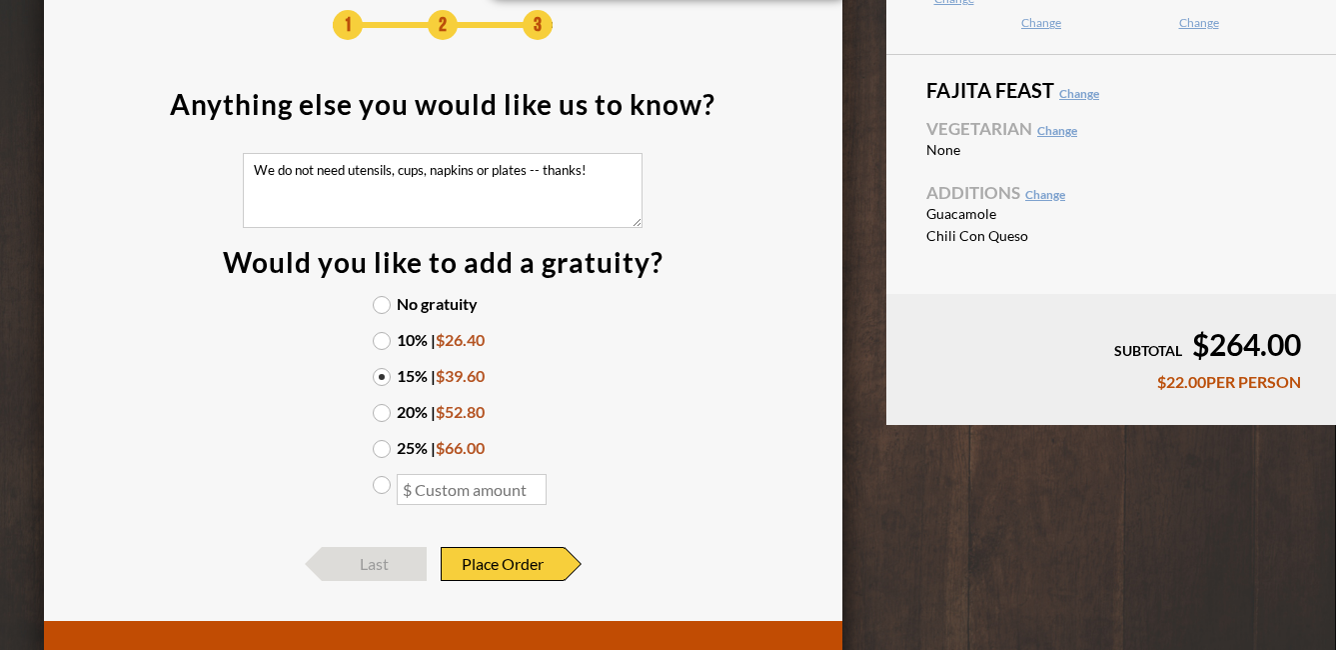
scroll to position [189, 0]
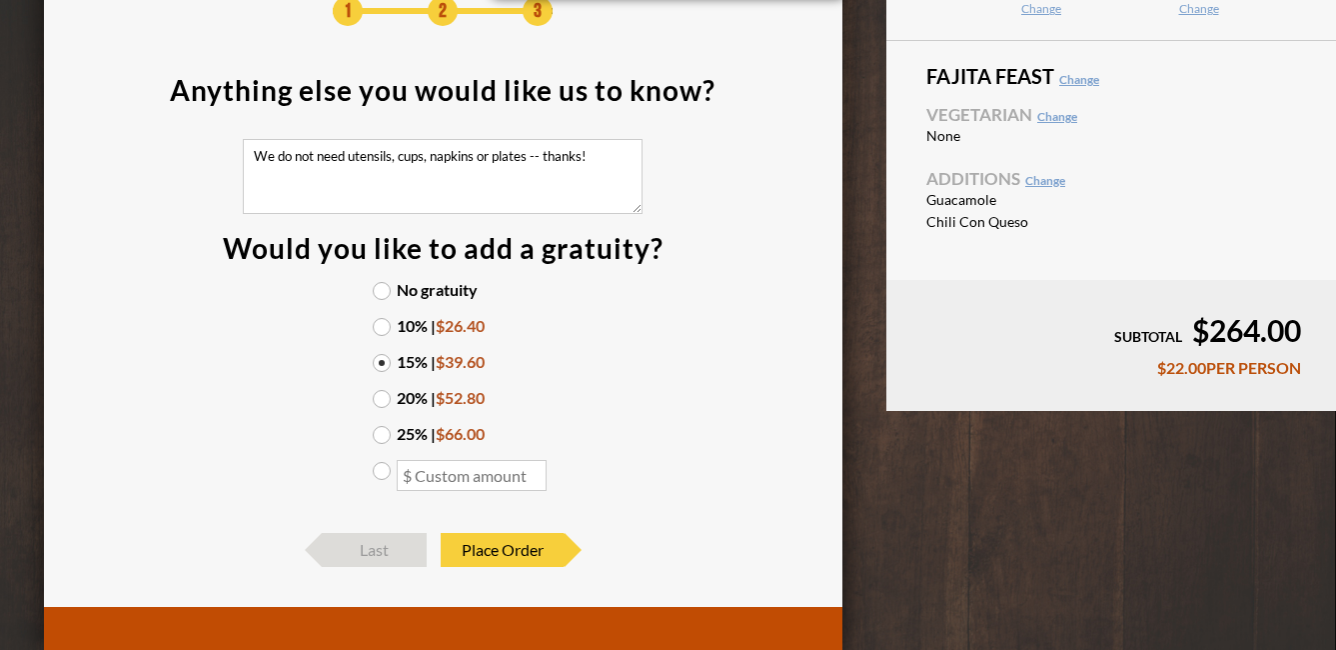
click at [894, 469] on div "GROUP CATERING PACKAGES 1 2 3 Anything else you would like us to know? We do no…" at bounding box center [668, 263] width 1336 height 905
click at [1067, 74] on link "Change" at bounding box center [1079, 79] width 40 height 15
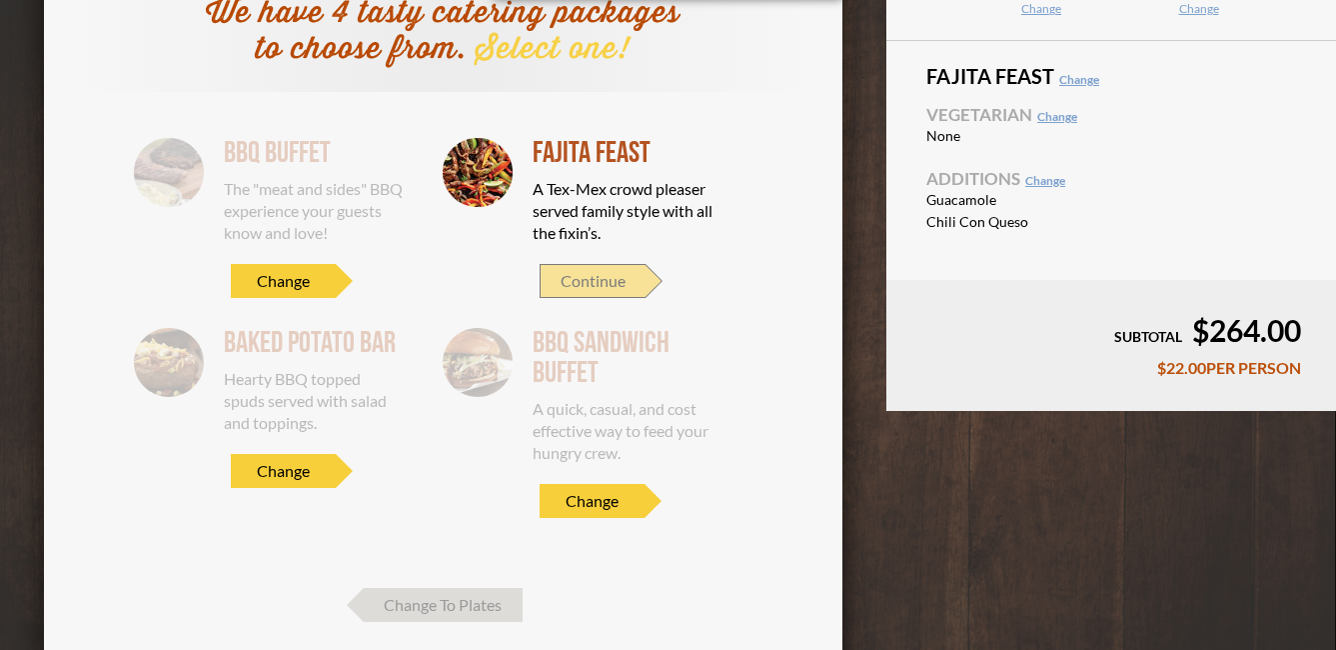
click at [600, 281] on span "Continue" at bounding box center [593, 281] width 106 height 34
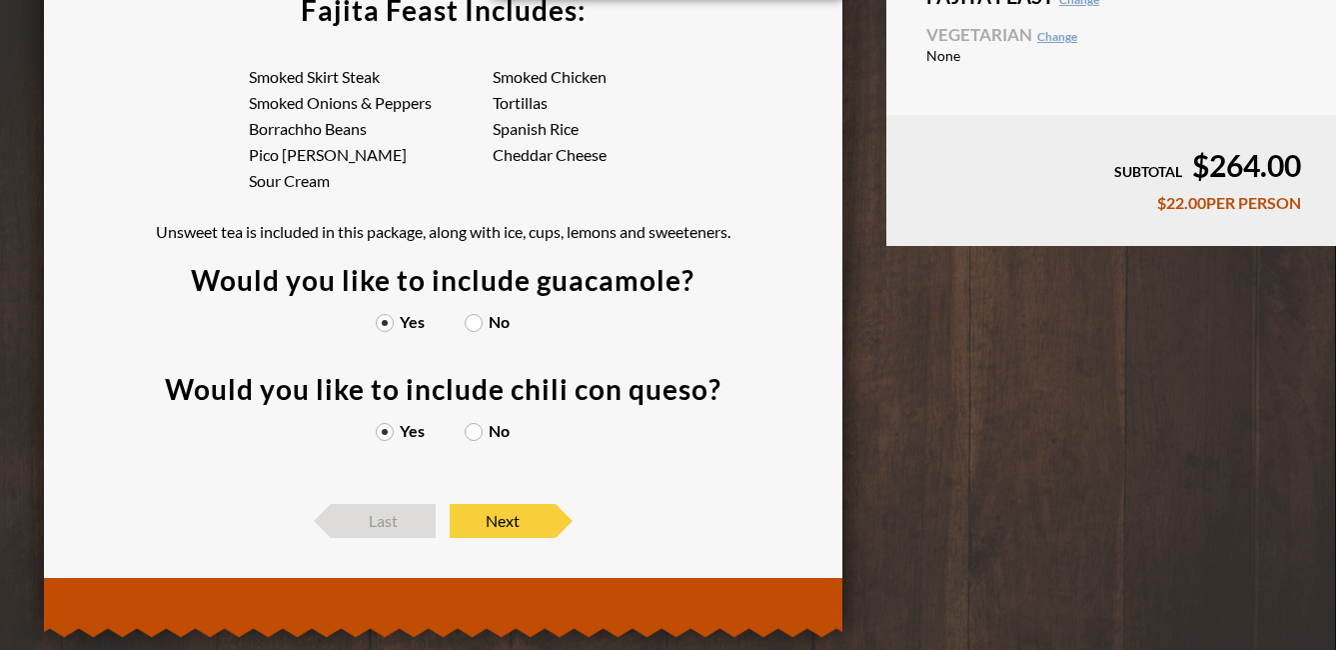
scroll to position [307, 0]
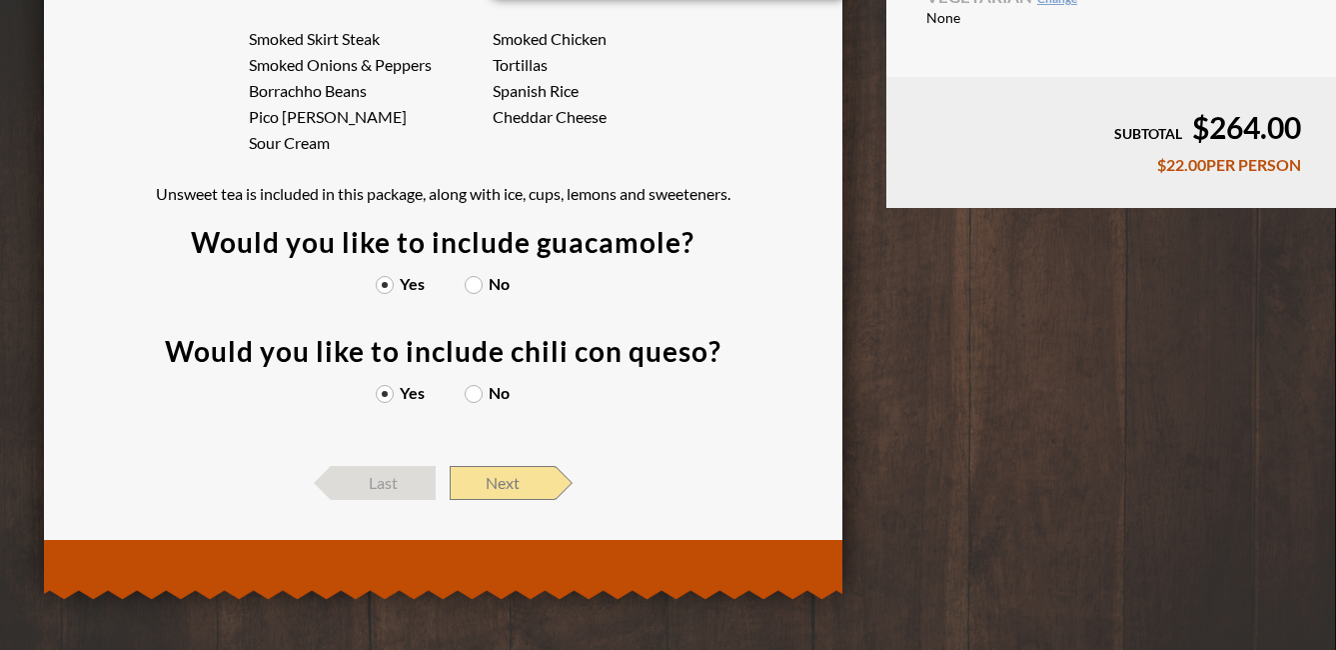
click at [518, 490] on span "Next" at bounding box center [502, 483] width 105 height 34
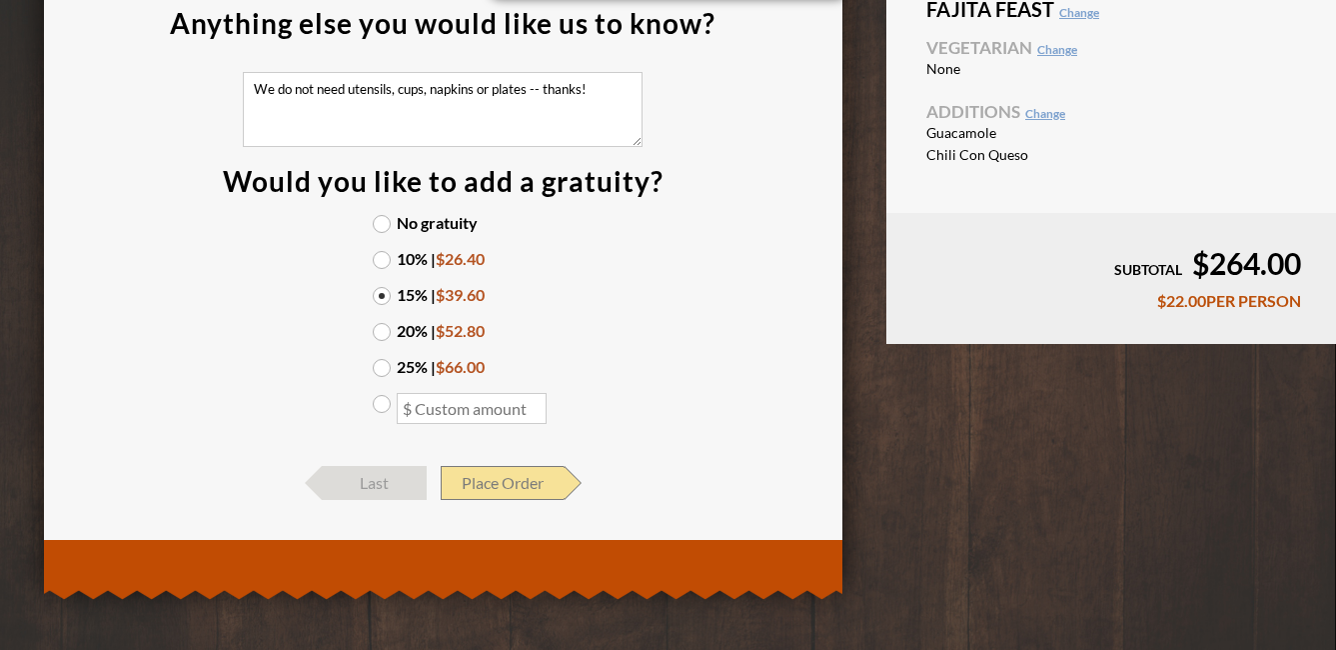
scroll to position [256, 0]
click at [610, 92] on textarea "We do not need utensils, cups, napkins or plates -- thanks!" at bounding box center [443, 109] width 400 height 75
click at [512, 489] on span "Place Order" at bounding box center [502, 483] width 123 height 34
click at [508, 489] on span "Place Order" at bounding box center [502, 483] width 123 height 34
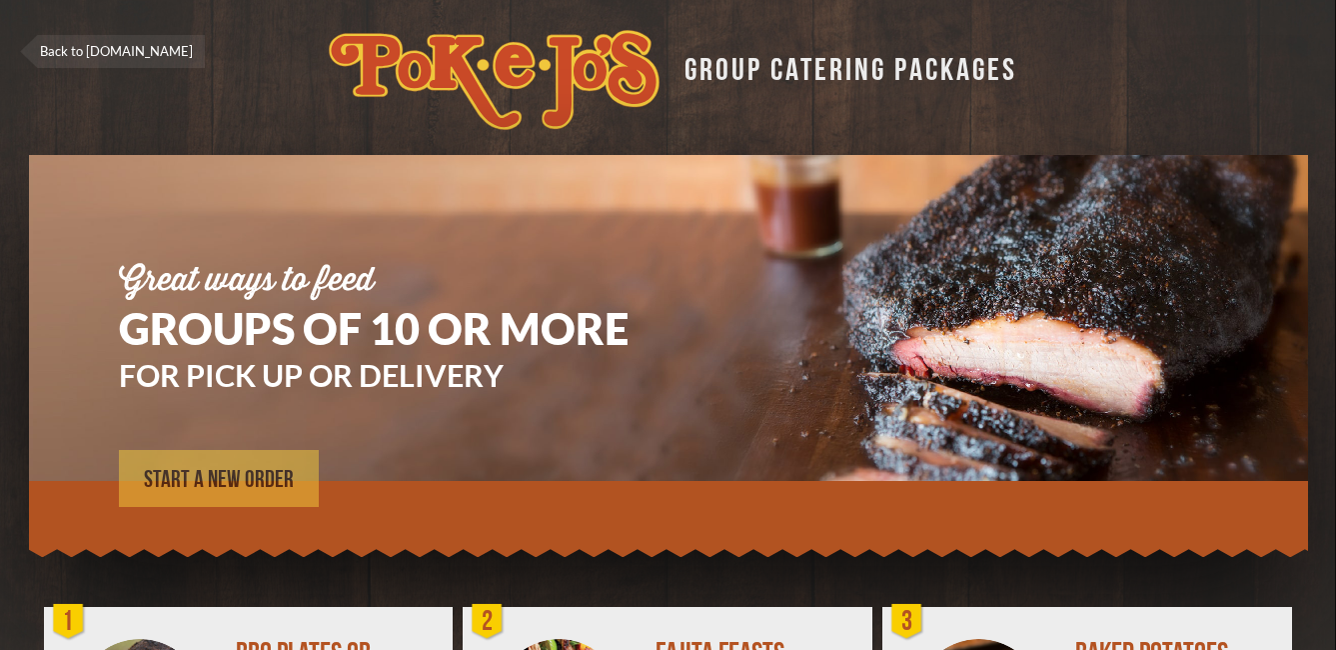
click at [236, 478] on span "START A NEW ORDER" at bounding box center [219, 480] width 150 height 24
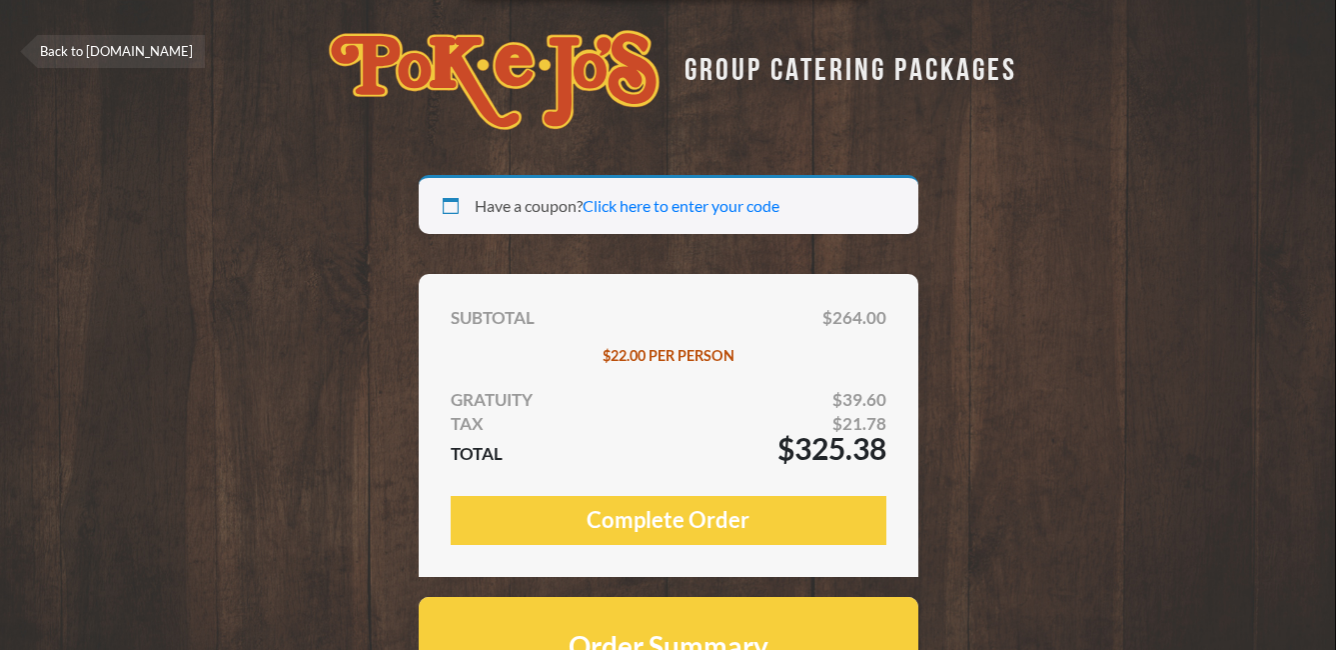
select select "[GEOGRAPHIC_DATA]"
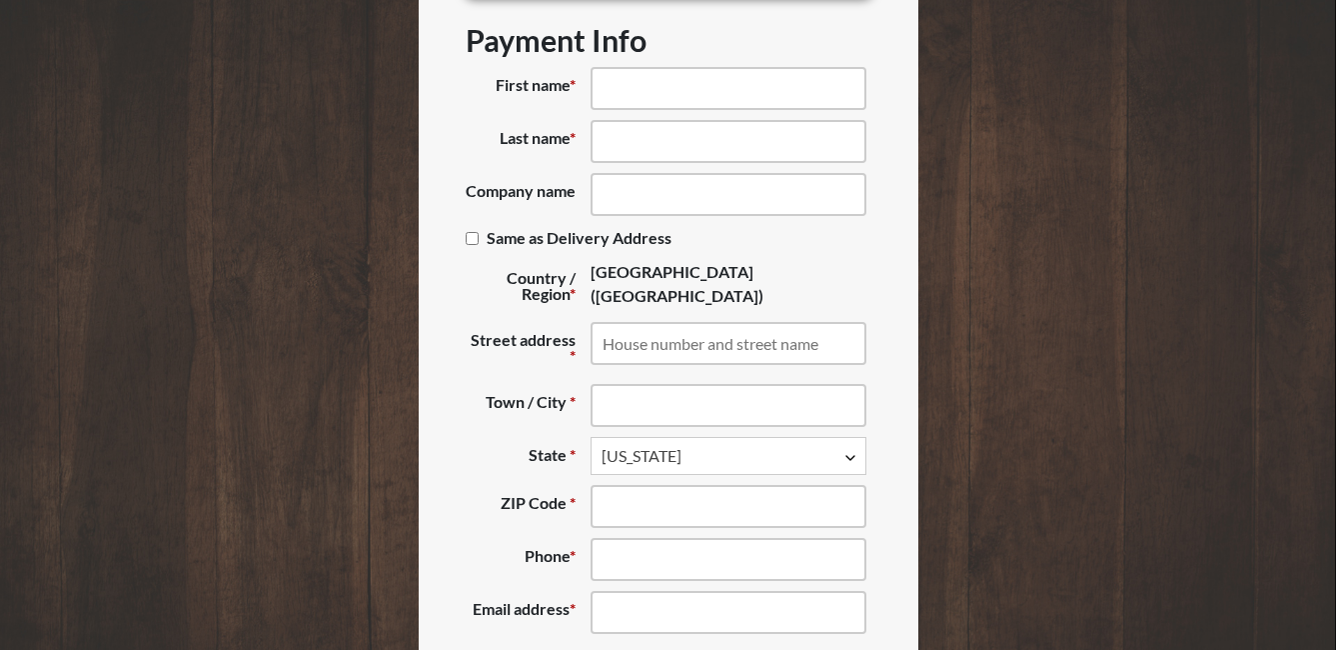
scroll to position [1354, 0]
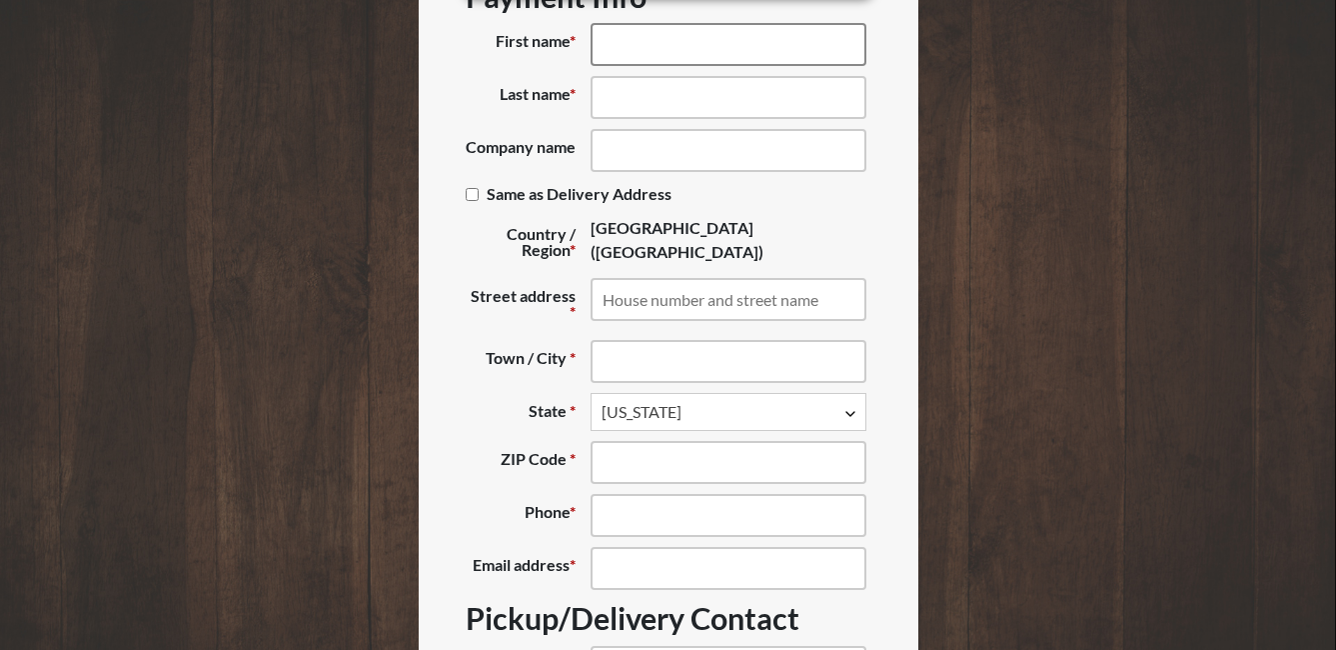
click at [790, 53] on input "First name *" at bounding box center [729, 44] width 276 height 43
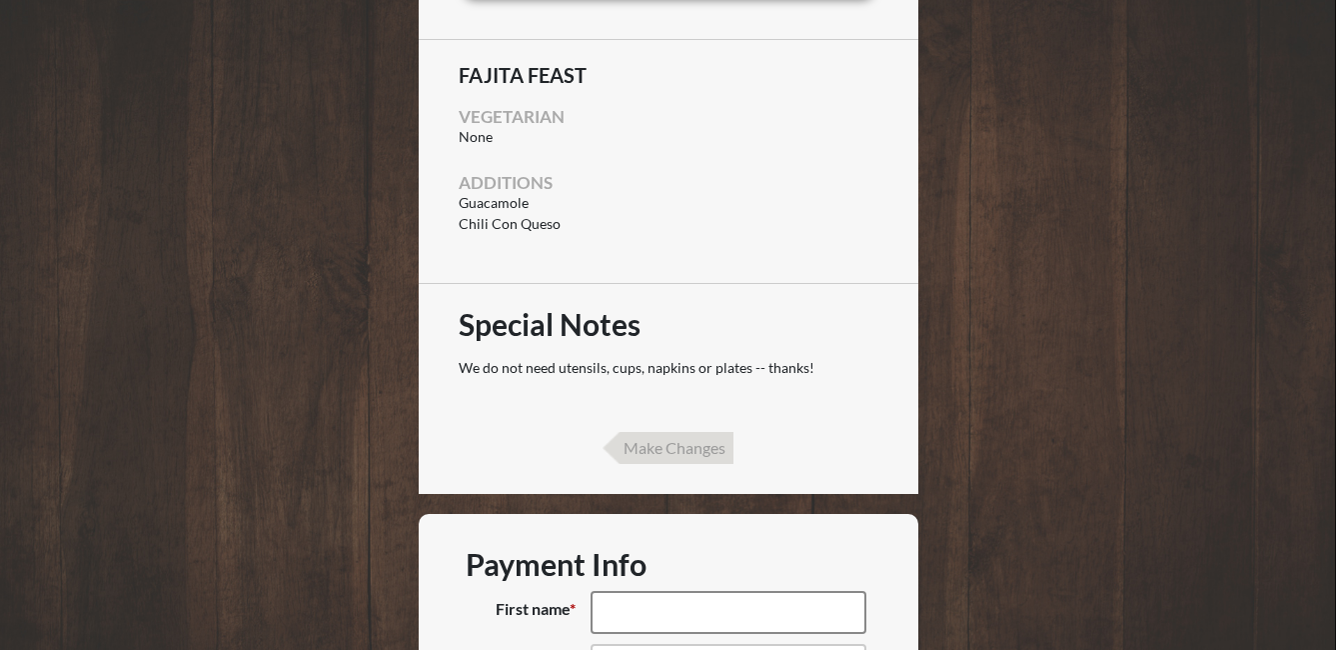
scroll to position [219, 0]
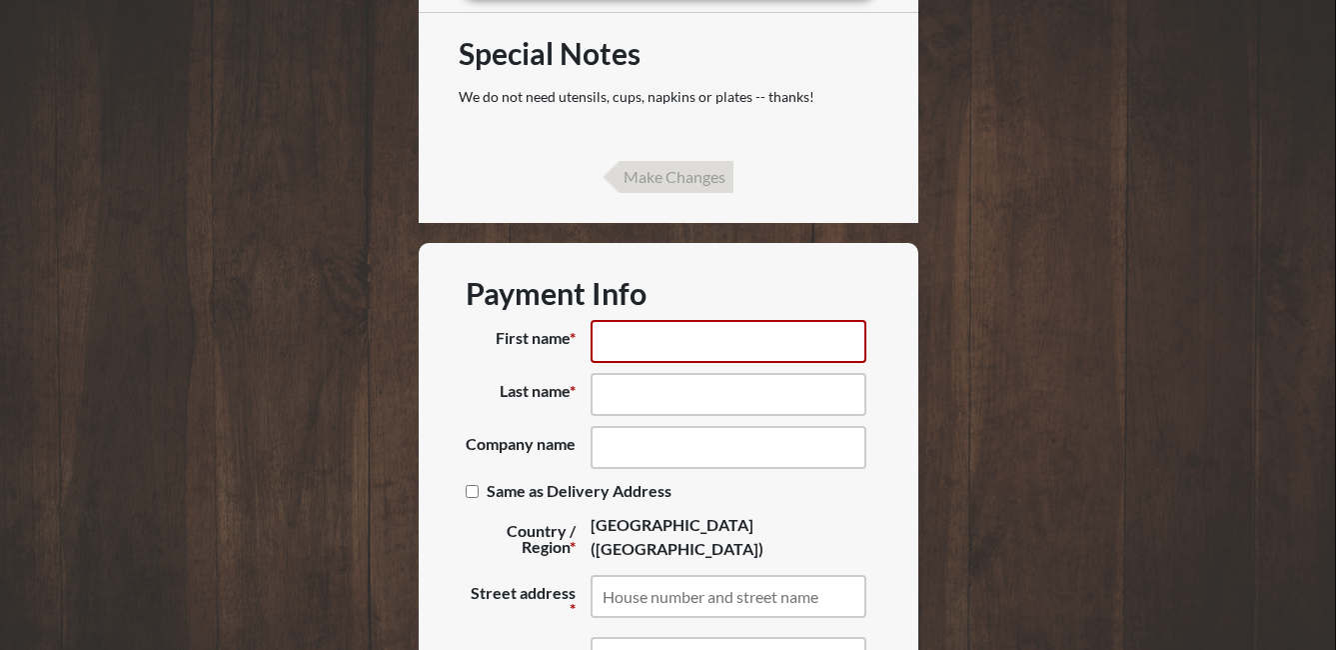
scroll to position [1098, 0]
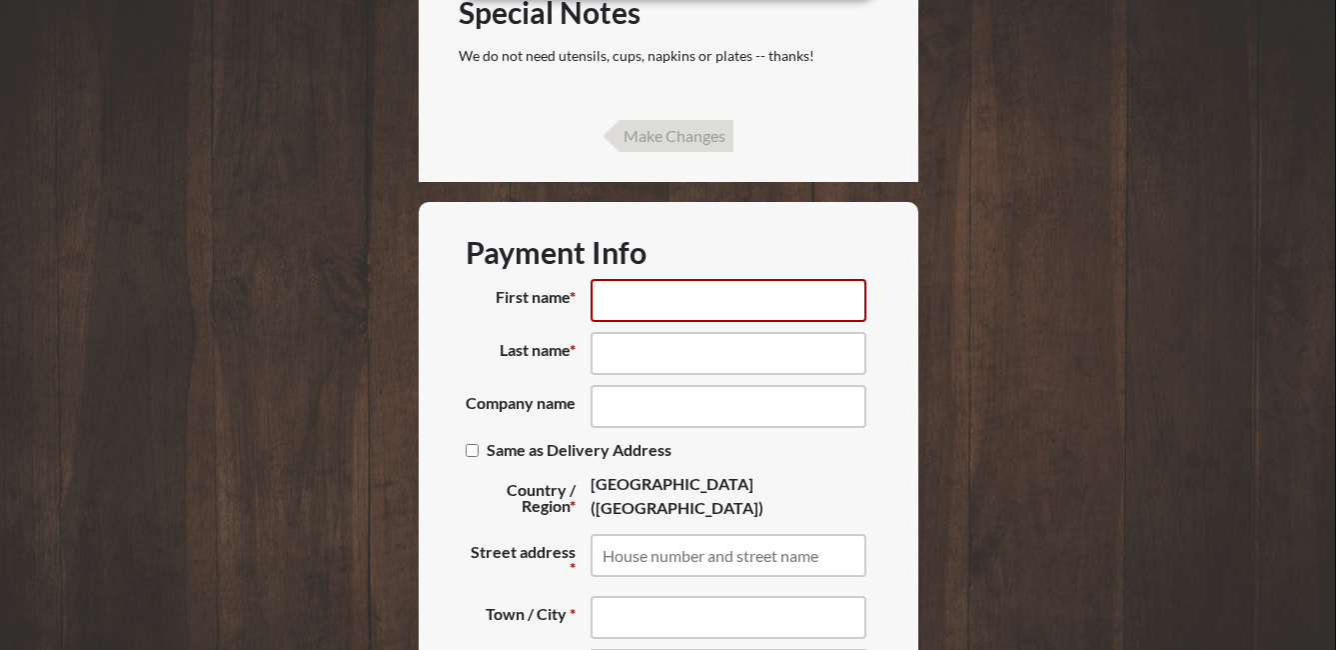
click at [661, 288] on input "First name *" at bounding box center [729, 300] width 276 height 43
type input "Araminta"
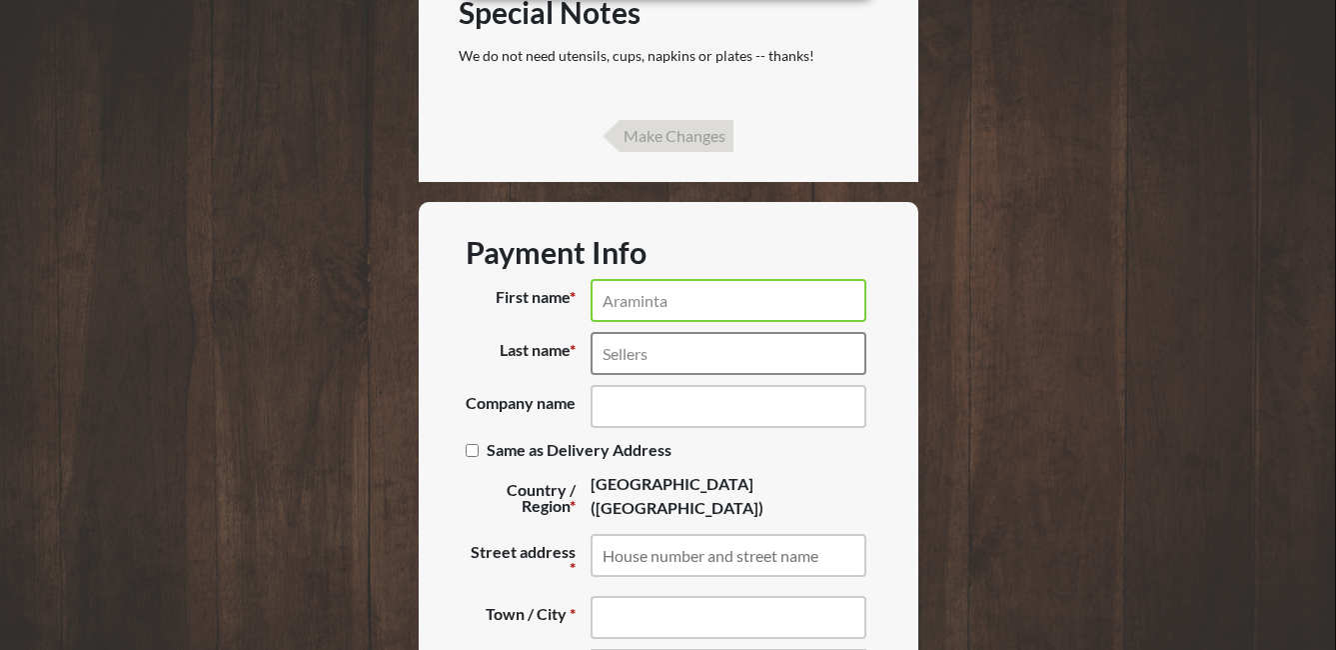
type input "Sellers"
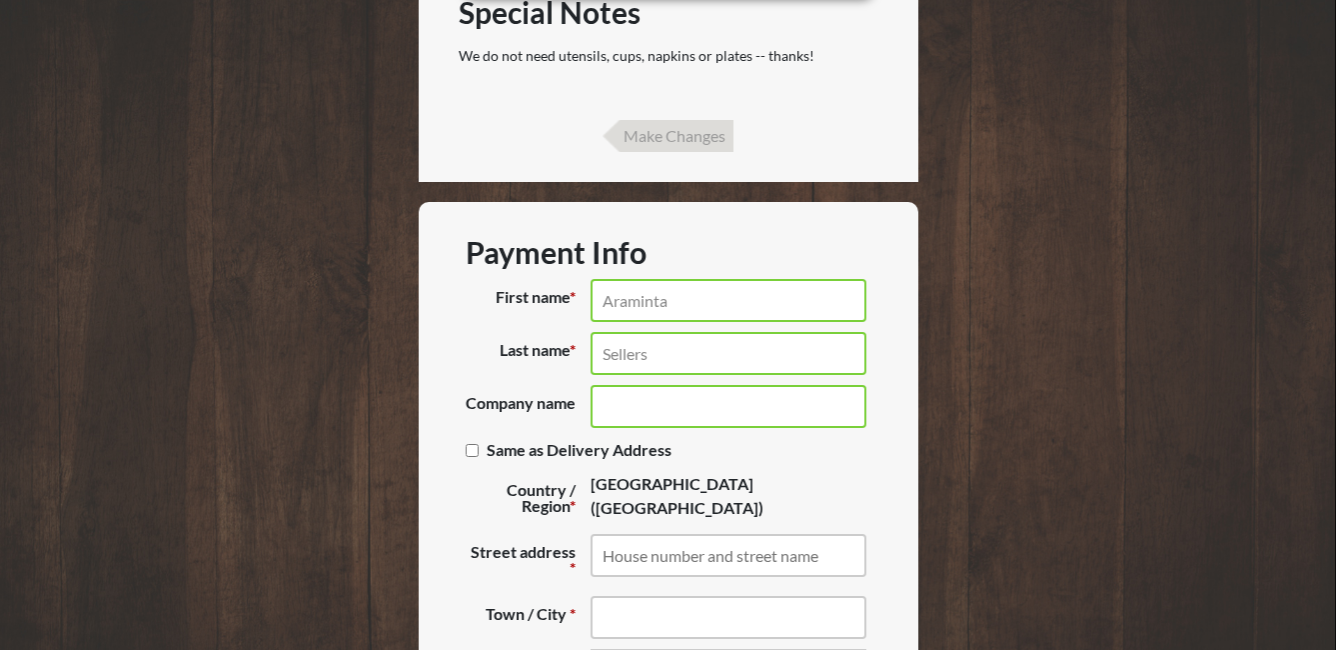
click at [467, 457] on input "Same as Delivery Address (optional)" at bounding box center [472, 450] width 13 height 13
checkbox input "true"
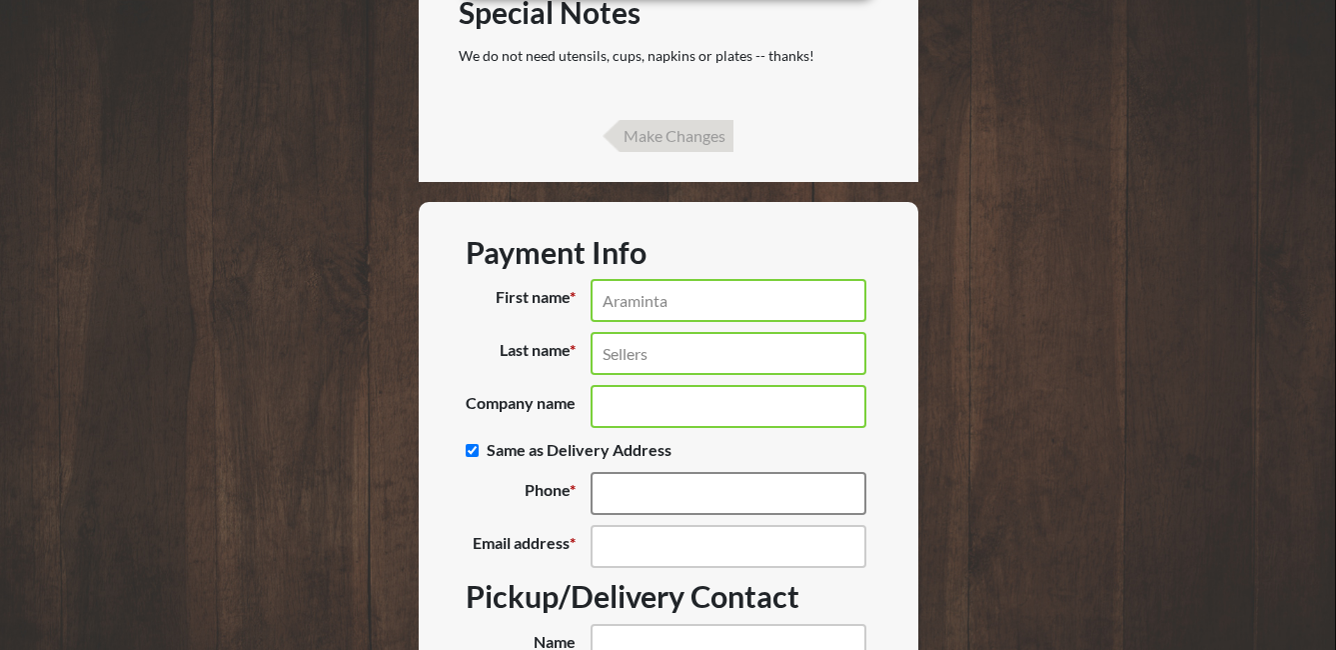
click at [618, 510] on input "Phone *" at bounding box center [729, 493] width 276 height 43
type input "(512) 496-0272"
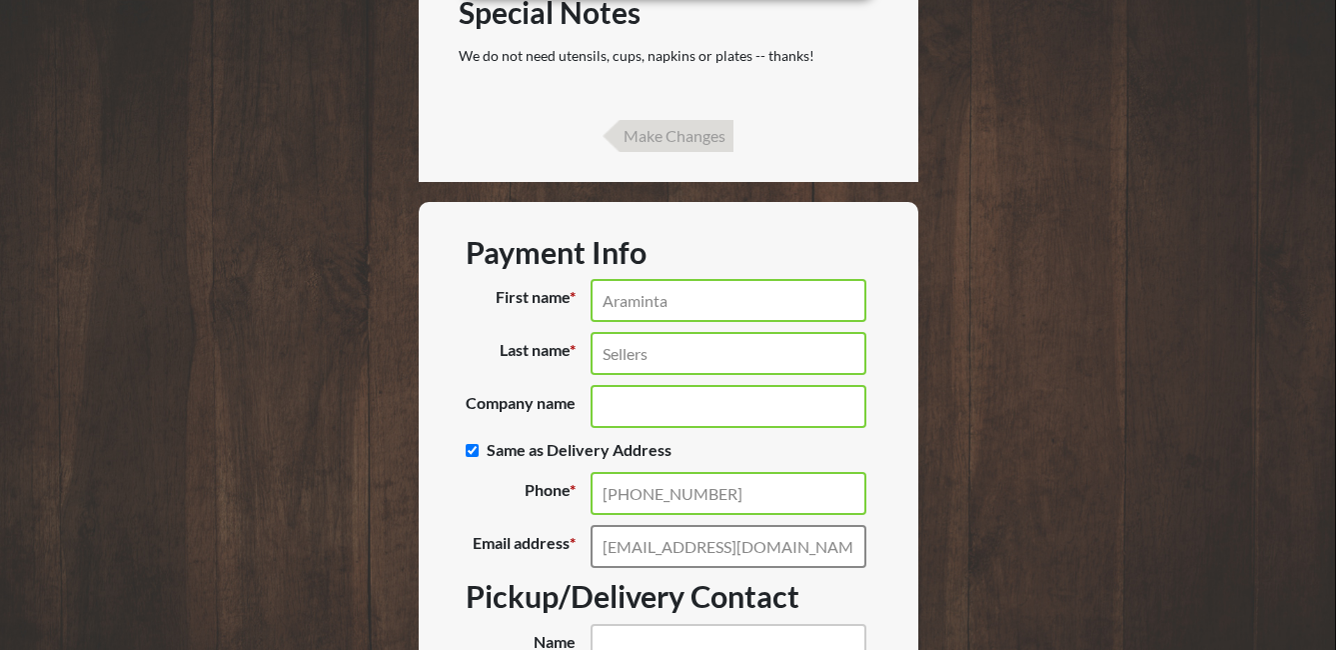
type input "aramintaeverton@hotmail.com"
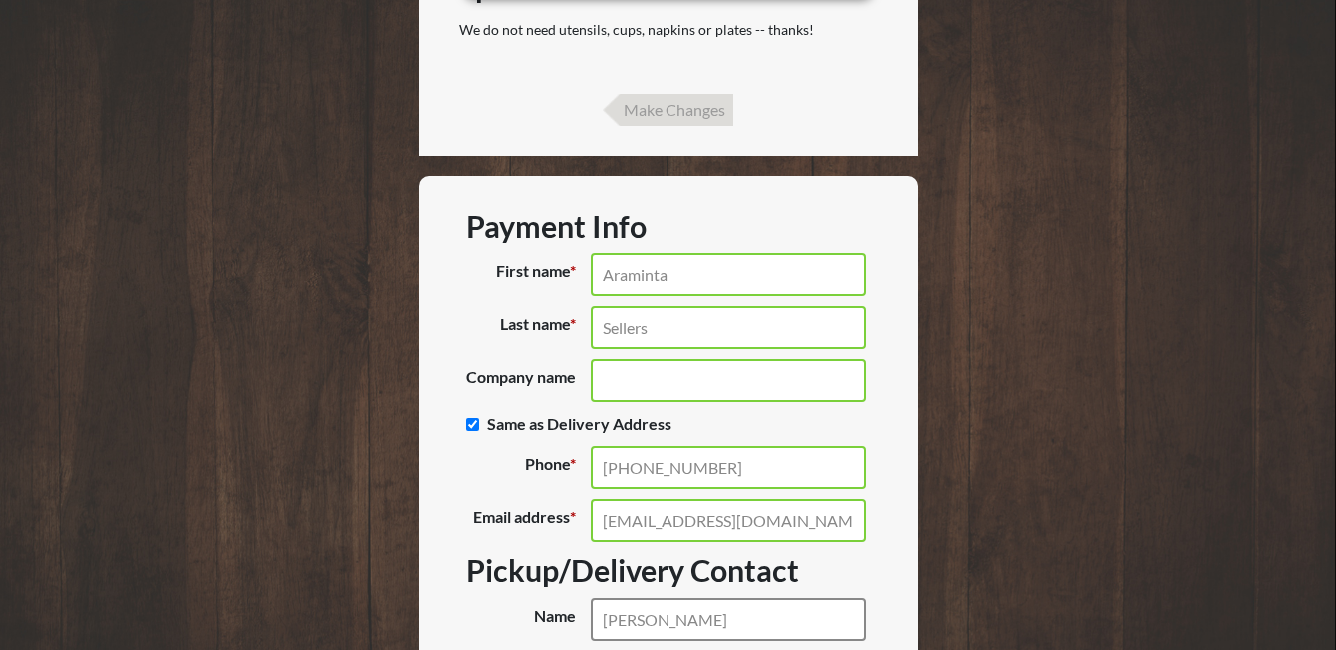
type input "Araminta Sellers"
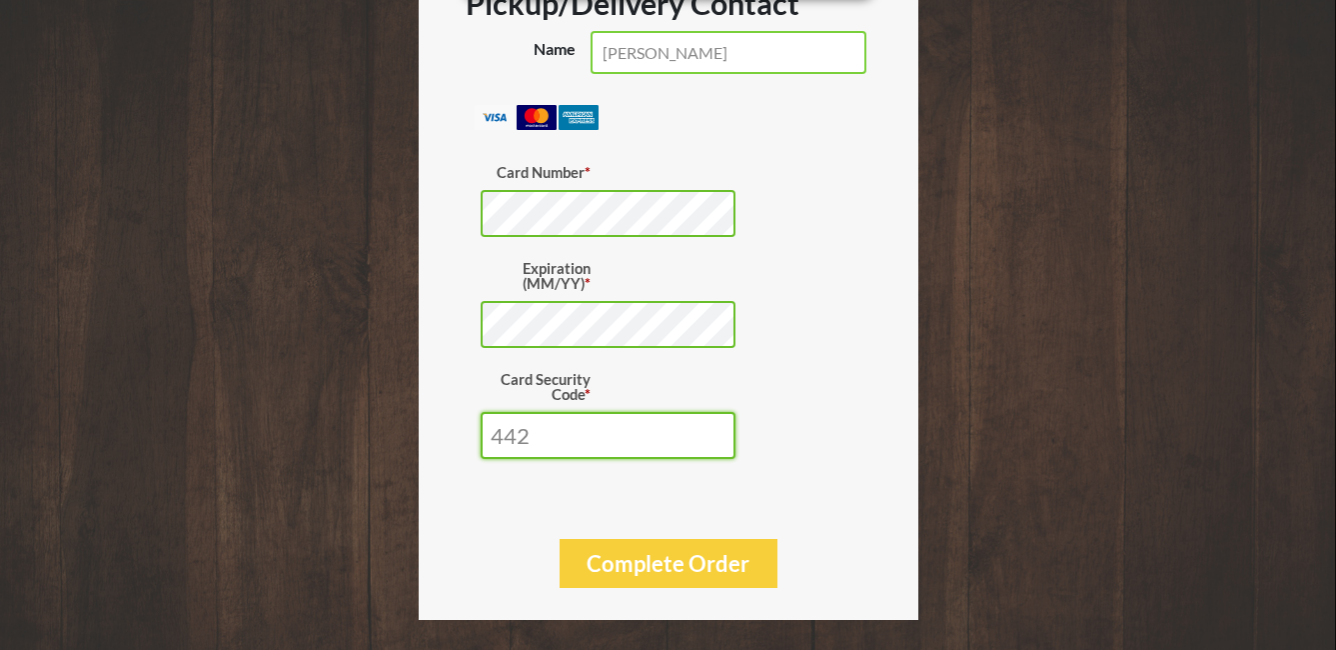
scroll to position [1703, 0]
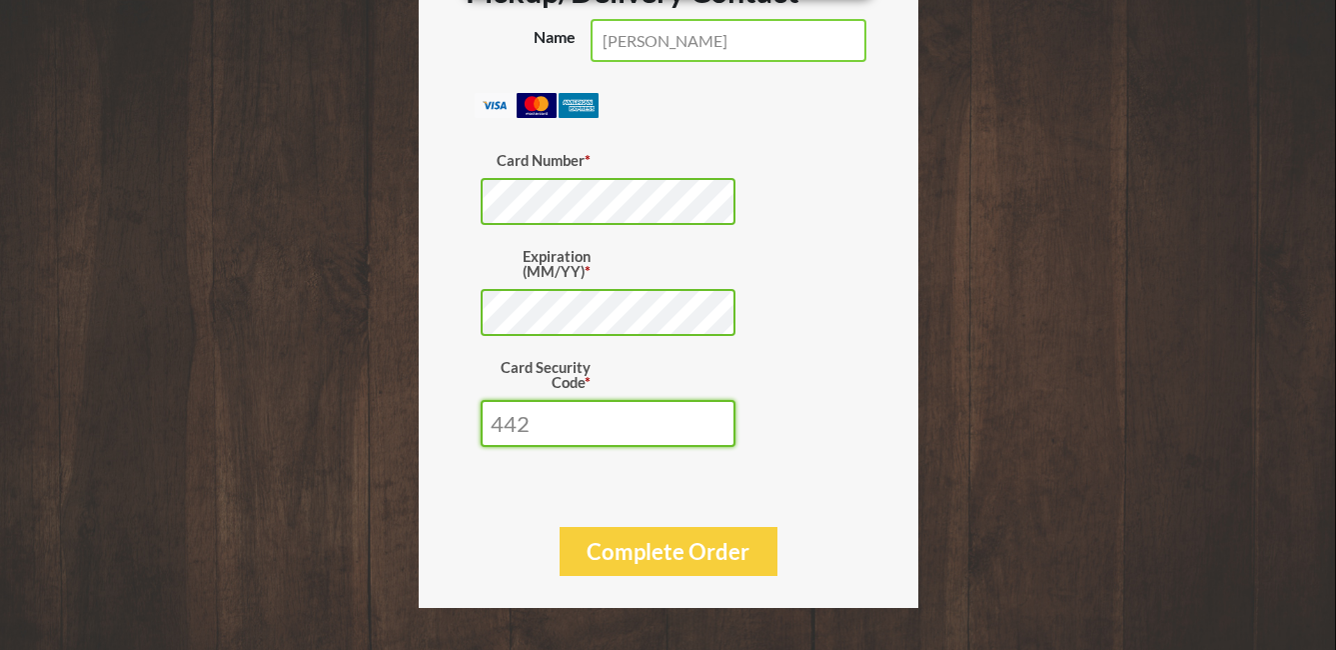
type input "442"
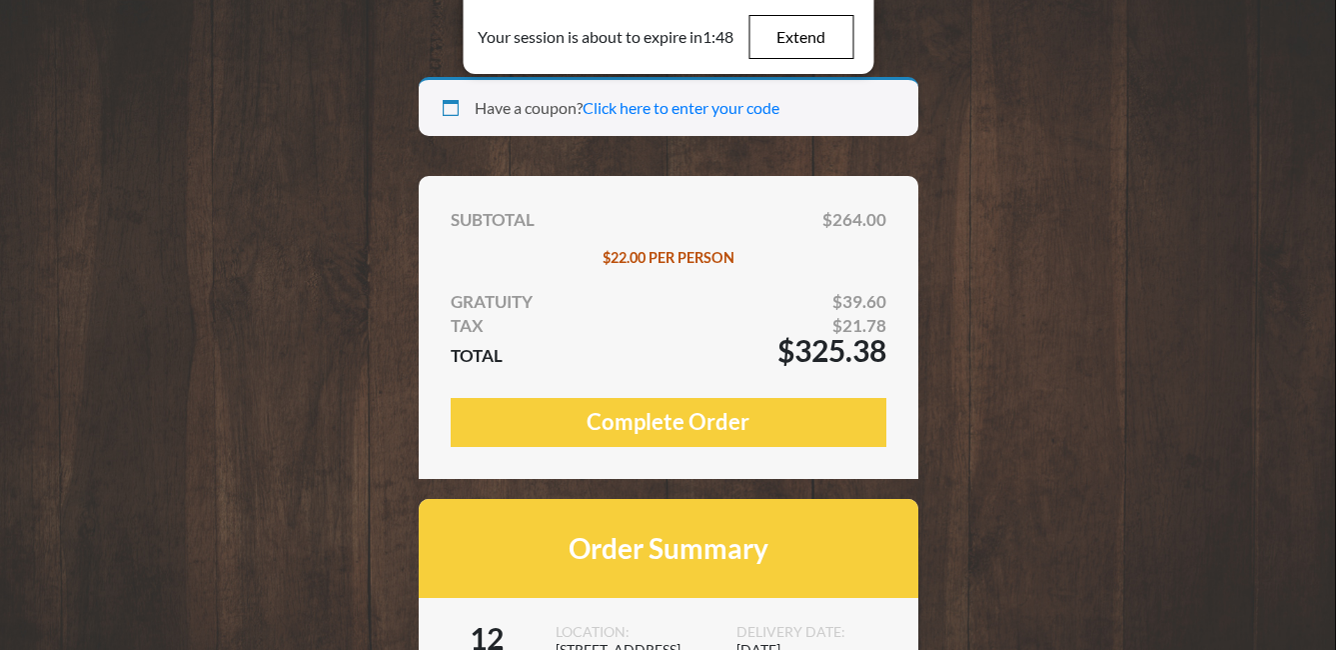
scroll to position [63, 0]
